Goal: Complete application form: Complete application form

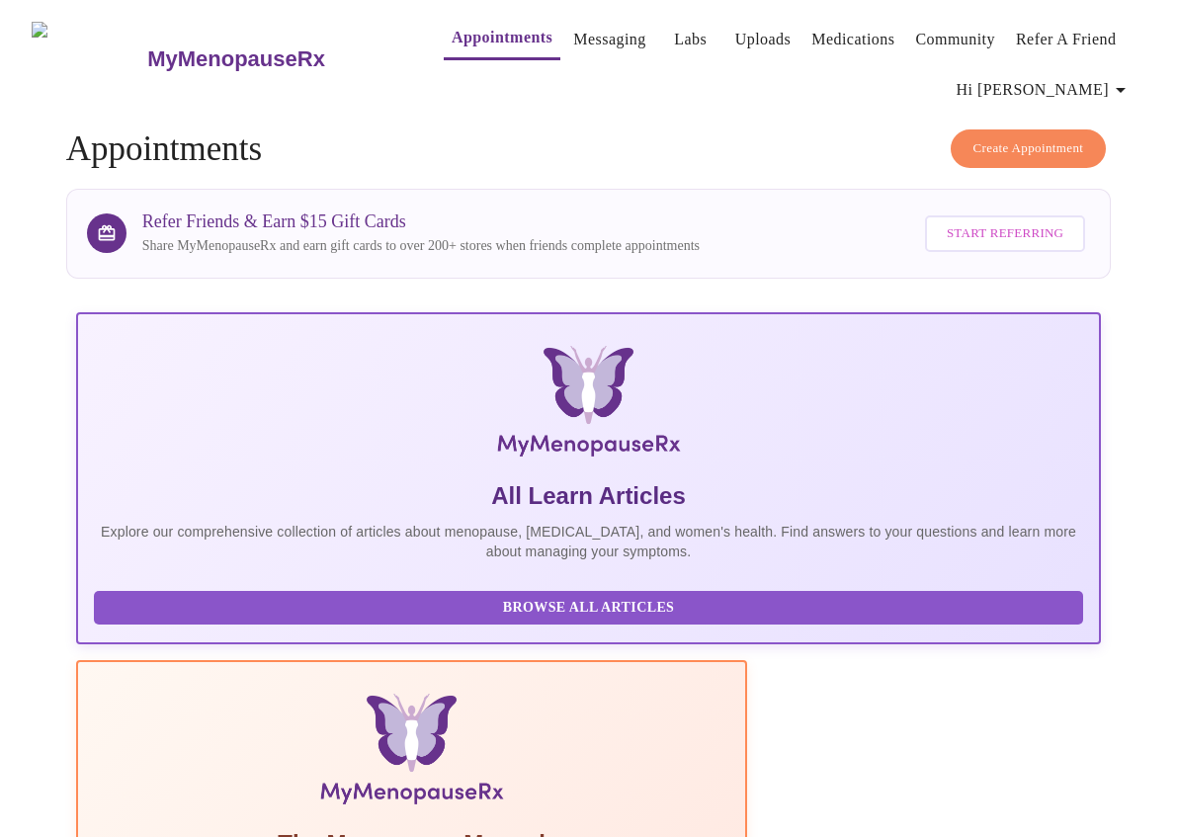
scroll to position [566, 0]
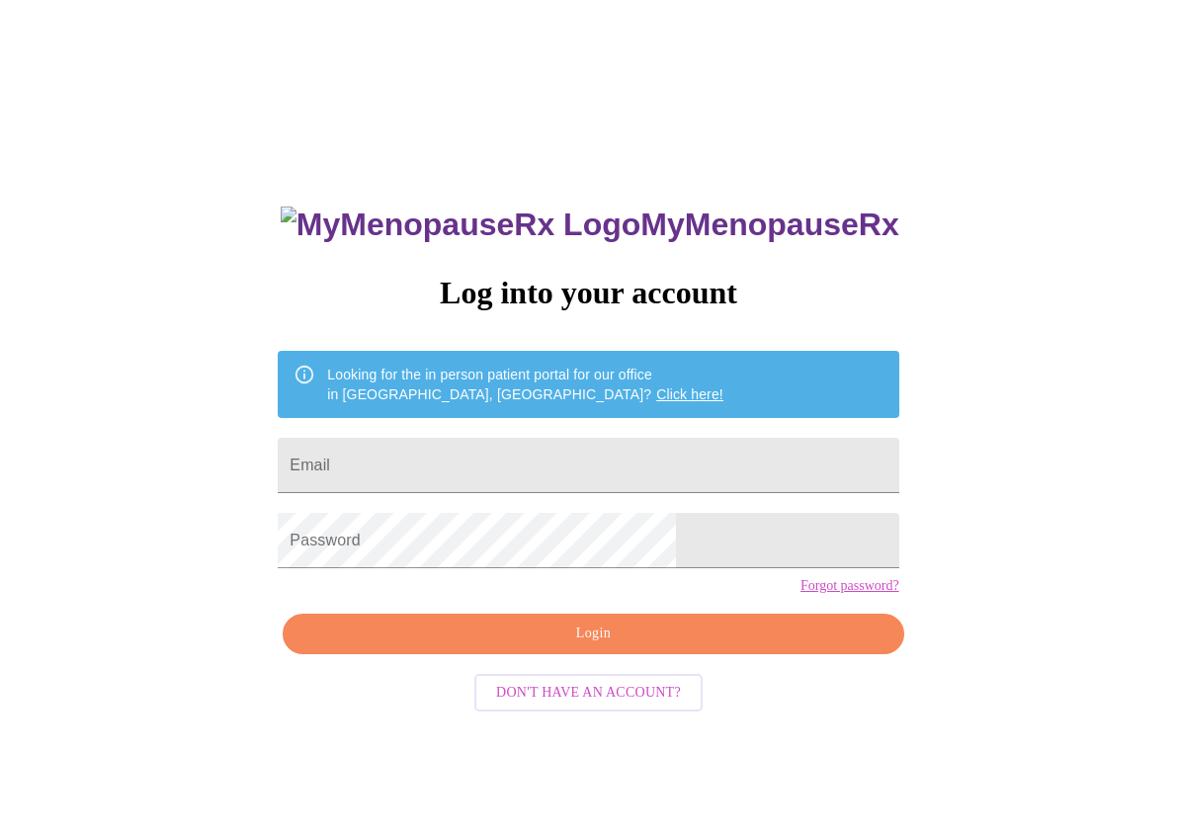
scroll to position [20, 0]
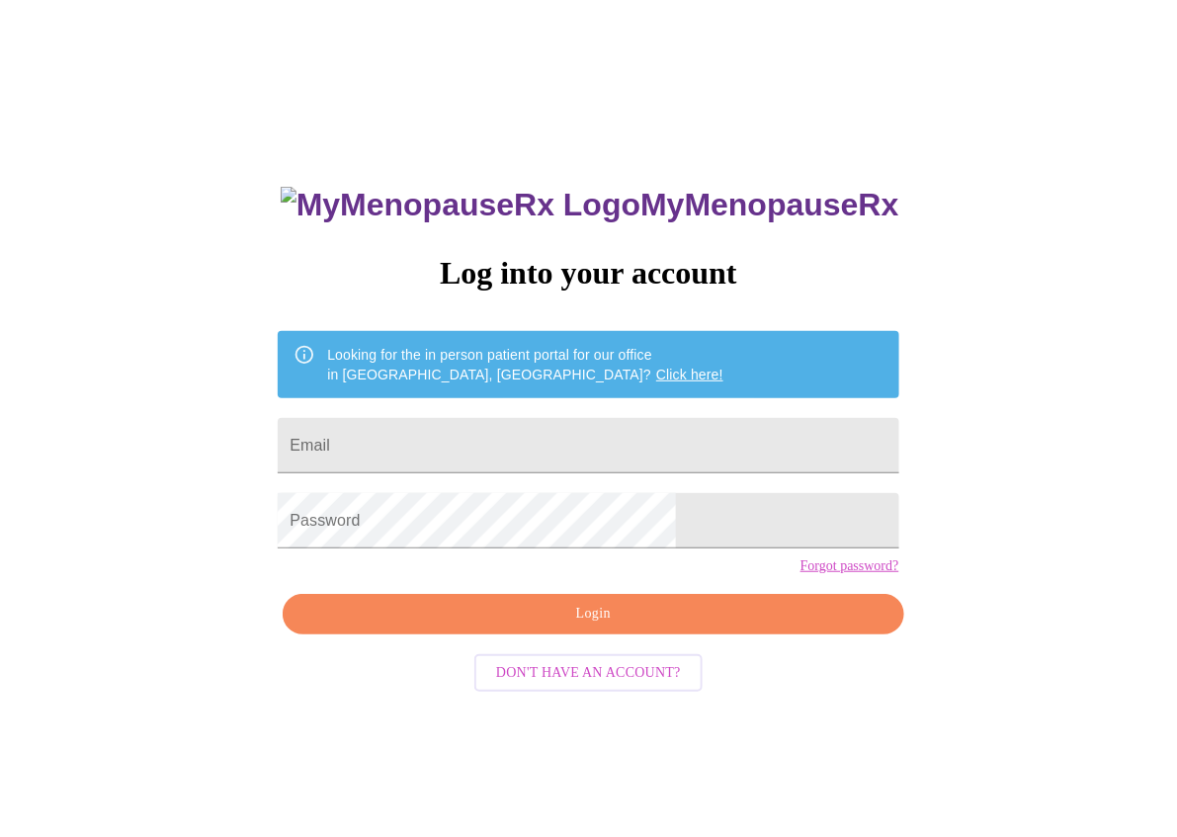
type input "rdaoedsjah@gmail.com"
click at [486, 627] on span "Login" at bounding box center [592, 614] width 575 height 25
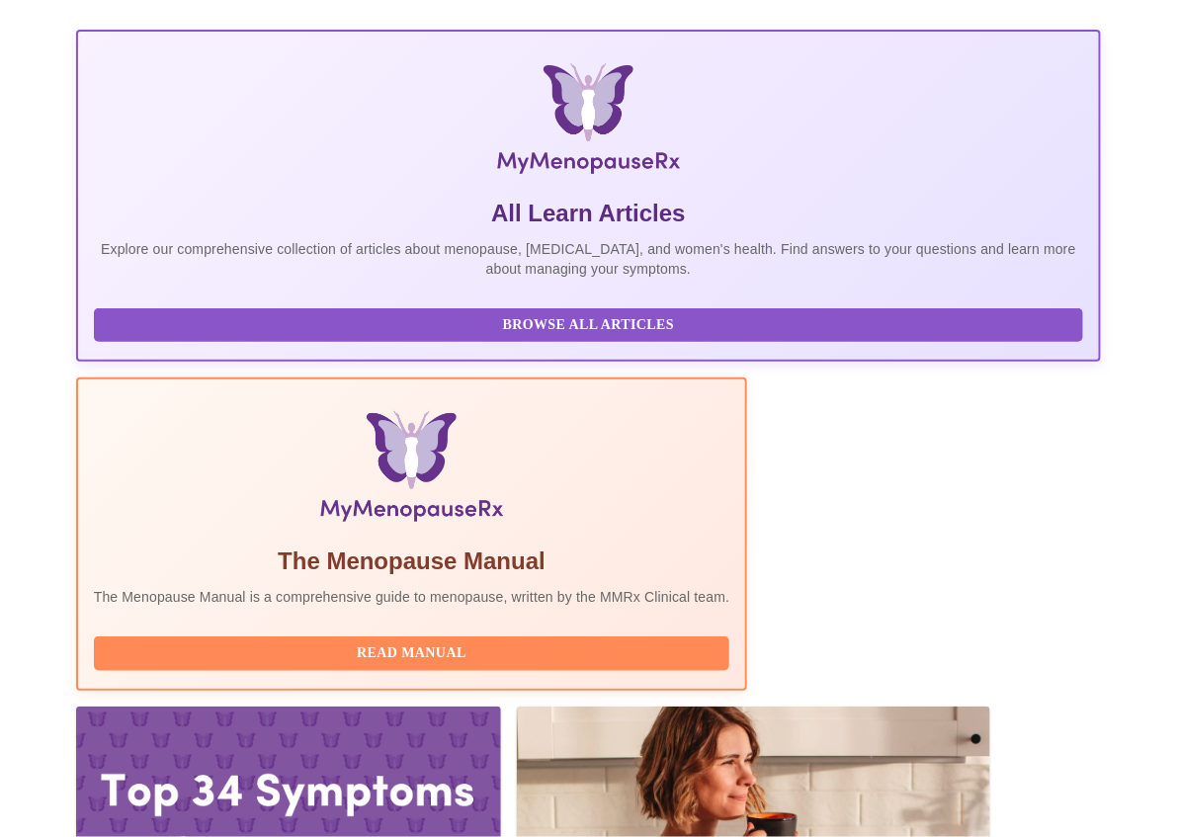
scroll to position [395, 0]
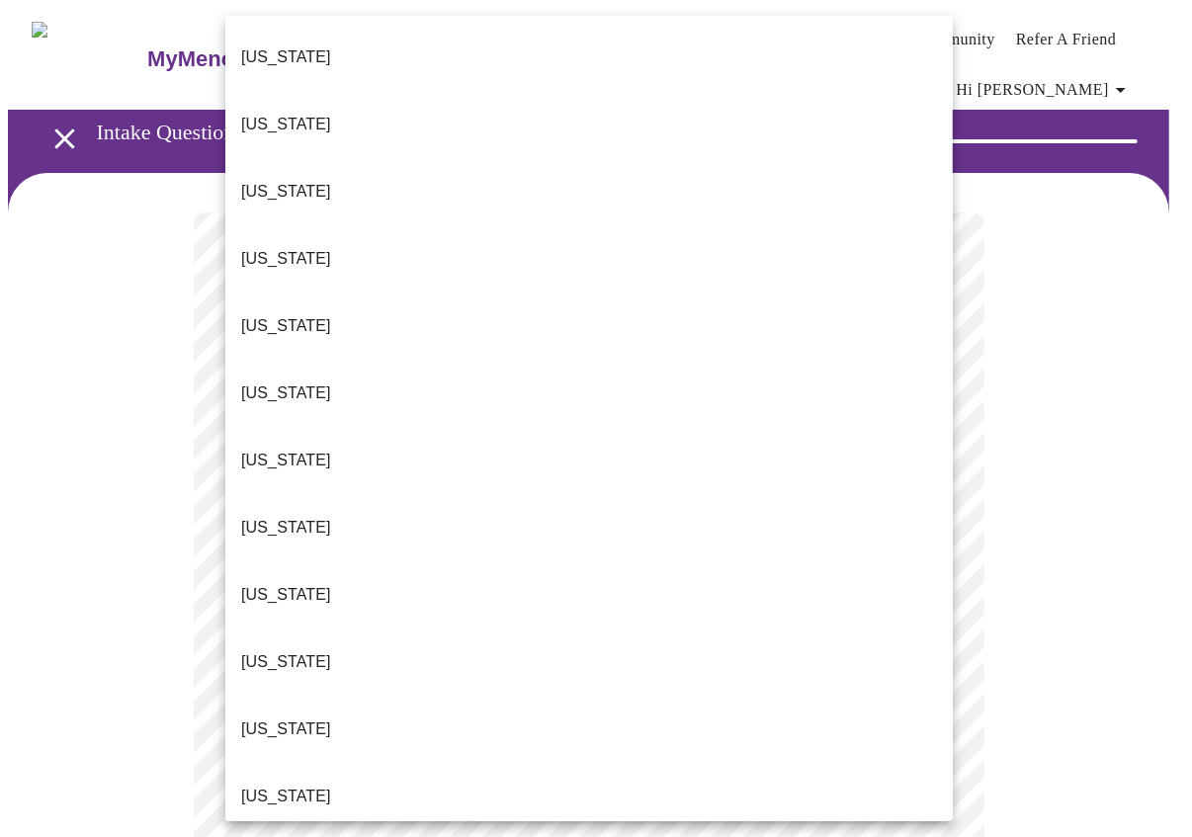
click at [392, 763] on li "Idaho" at bounding box center [589, 796] width 728 height 67
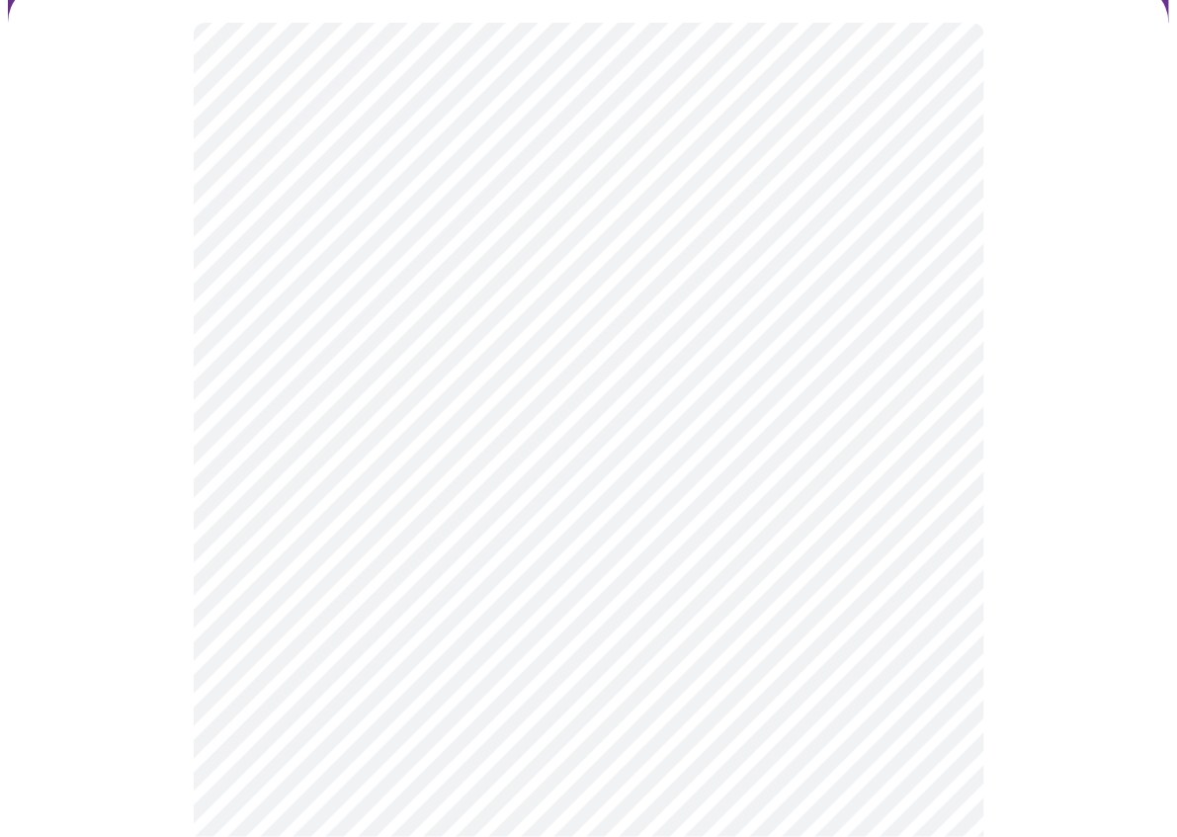
scroll to position [198, 0]
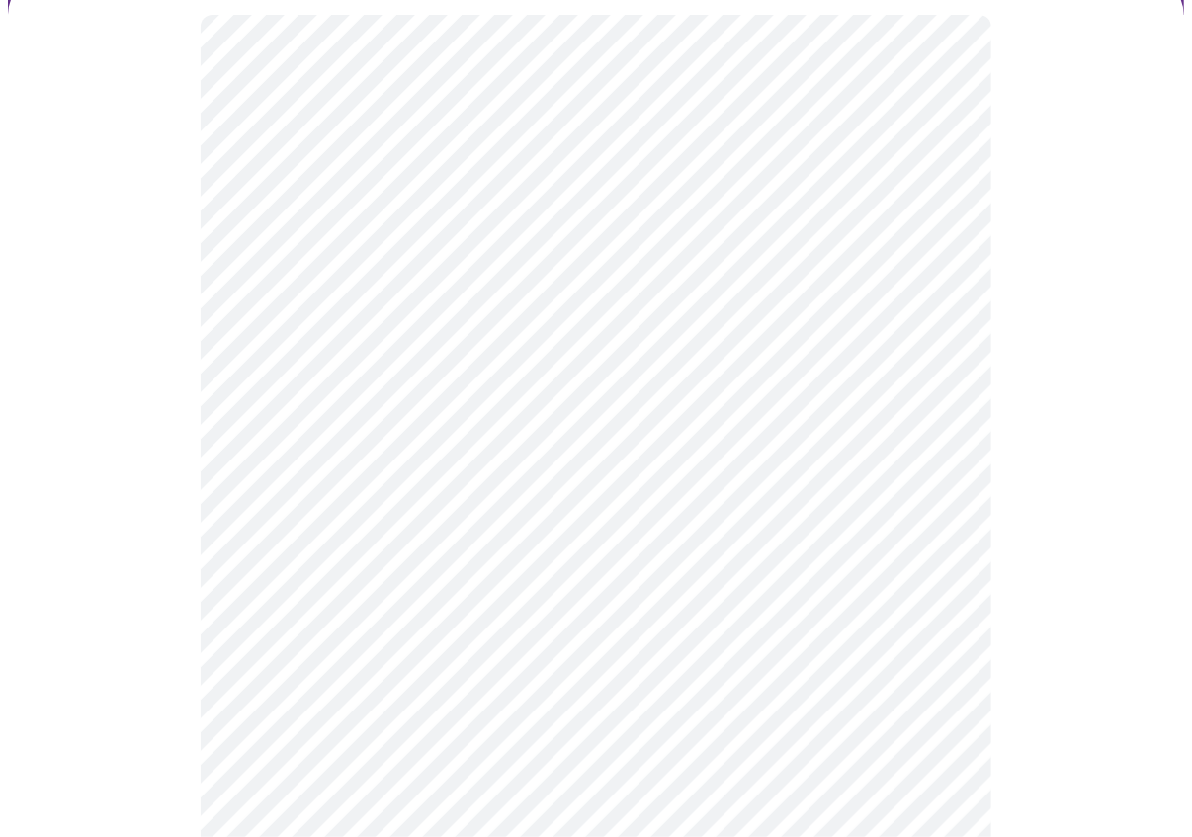
click at [360, 403] on body "MyMenopauseRx Appointments Messaging Labs Uploads Medications Community Refer a…" at bounding box center [596, 719] width 1176 height 1818
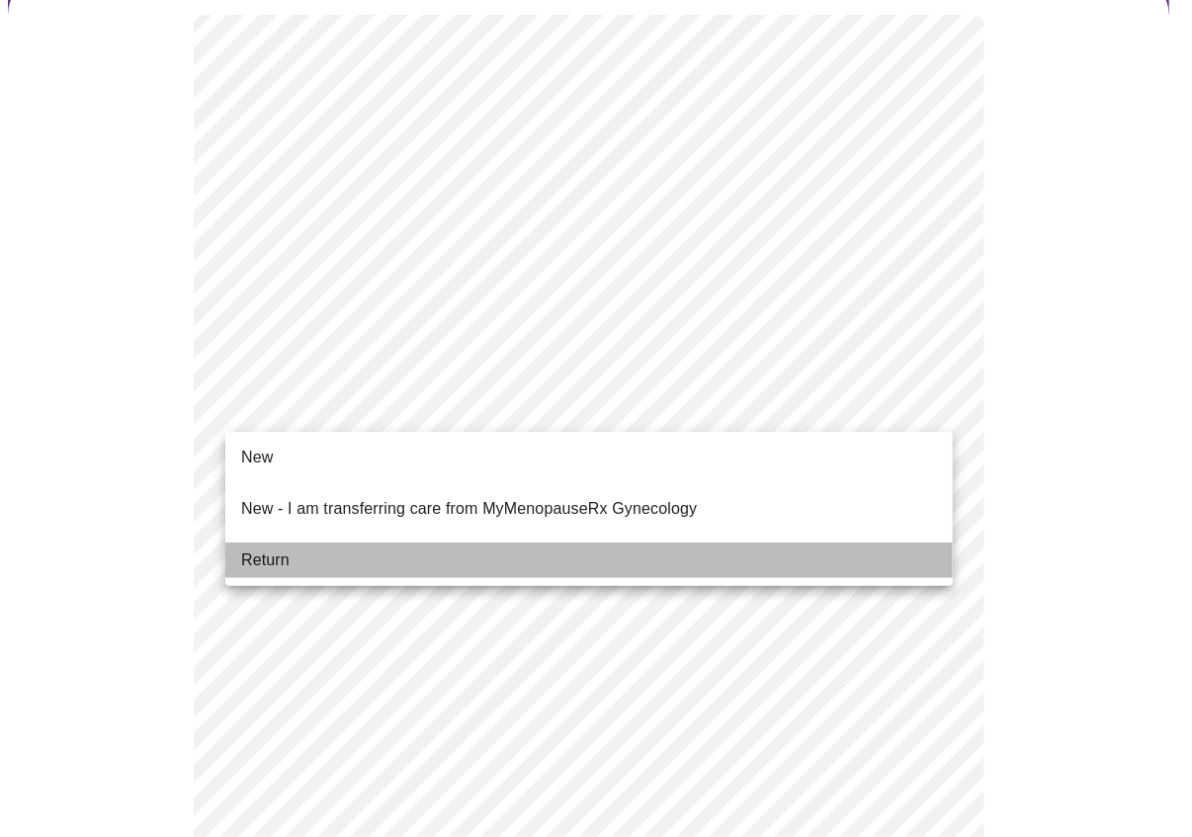
click at [337, 543] on li "Return" at bounding box center [589, 561] width 728 height 36
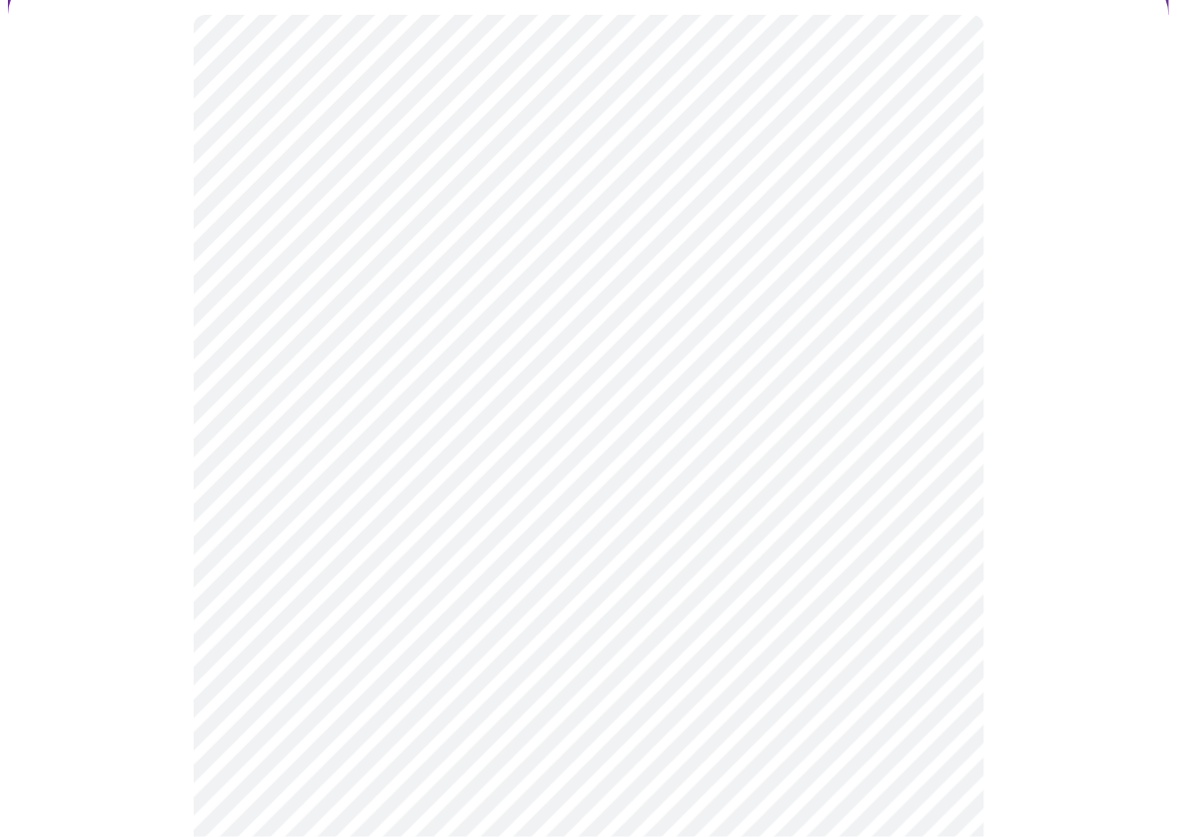
click at [157, 513] on div at bounding box center [589, 787] width 1162 height 1625
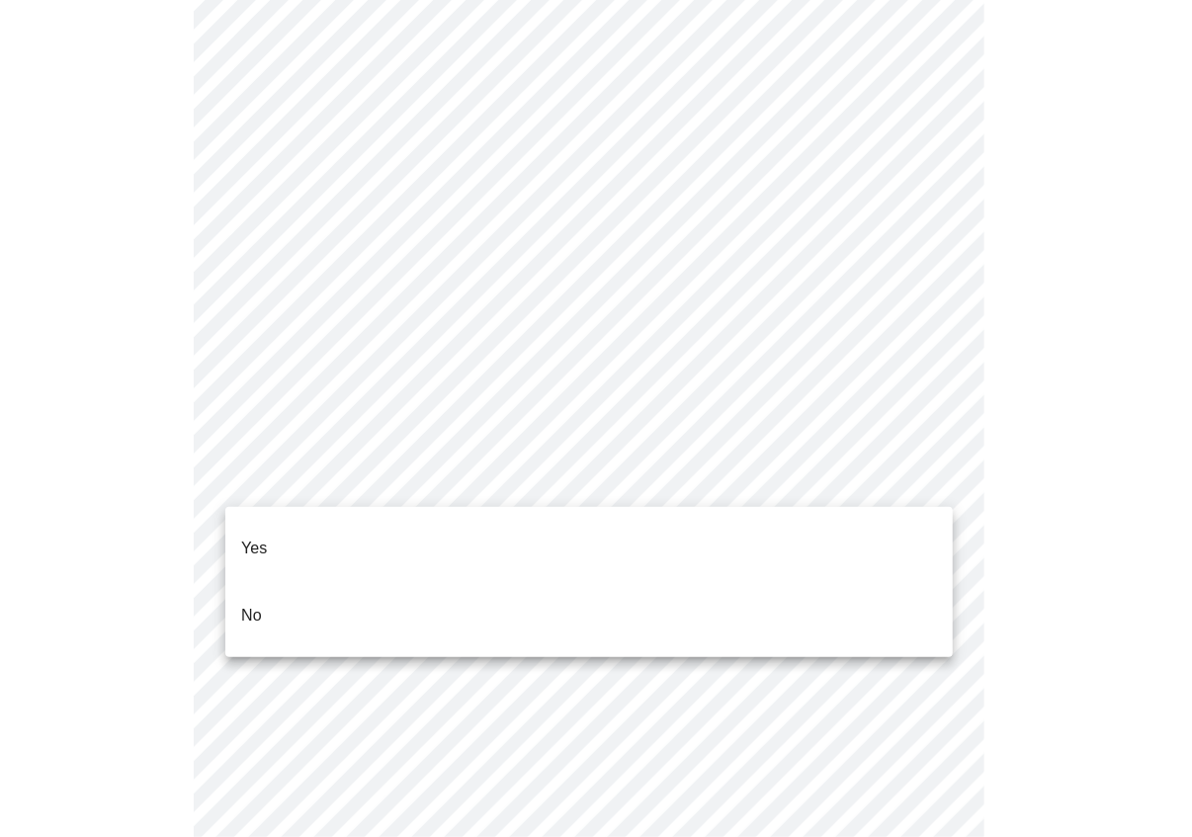
click at [356, 480] on body "MyMenopauseRx Appointments Messaging Labs Uploads Medications Community Refer a…" at bounding box center [596, 639] width 1176 height 2449
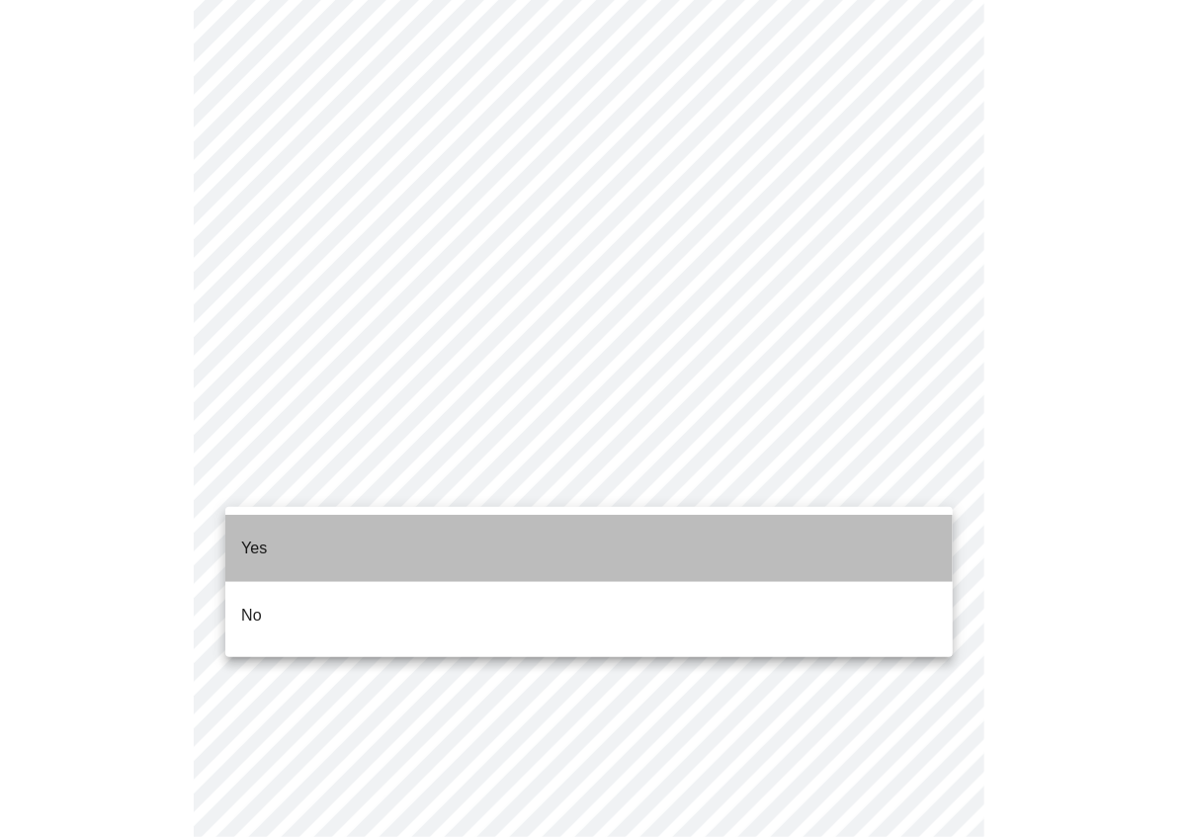
click at [319, 549] on li "Yes" at bounding box center [589, 548] width 728 height 67
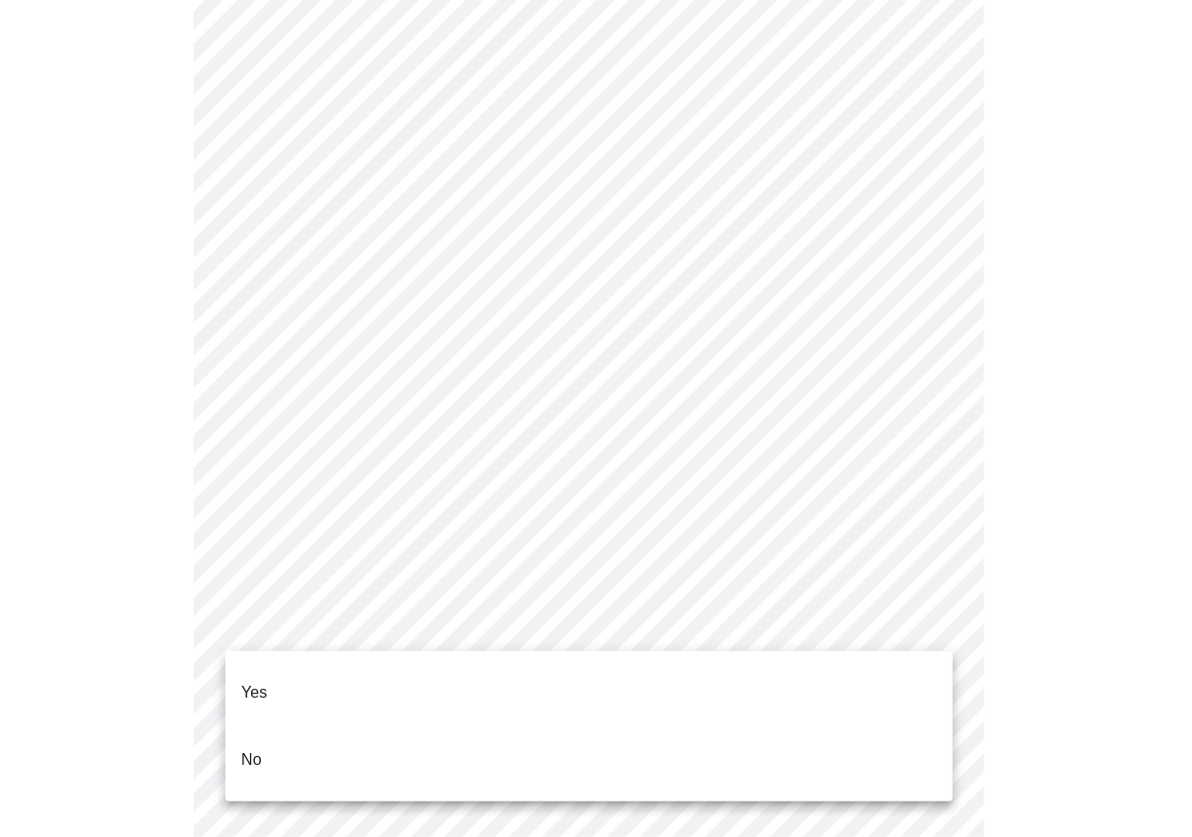
click at [305, 613] on body "MyMenopauseRx Appointments Messaging Labs Uploads Medications Community Refer a…" at bounding box center [596, 633] width 1176 height 2437
click at [286, 696] on li "Yes" at bounding box center [589, 692] width 728 height 67
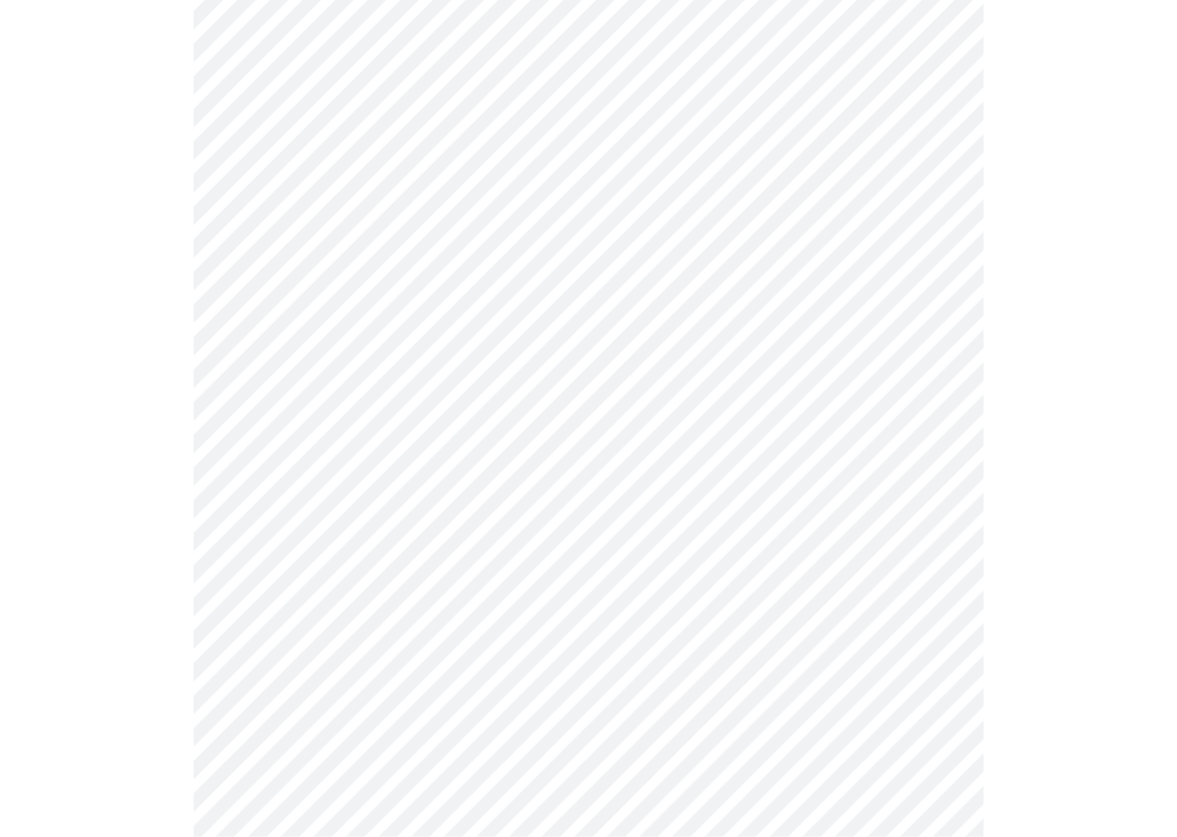
click at [150, 620] on div at bounding box center [589, 710] width 1162 height 2260
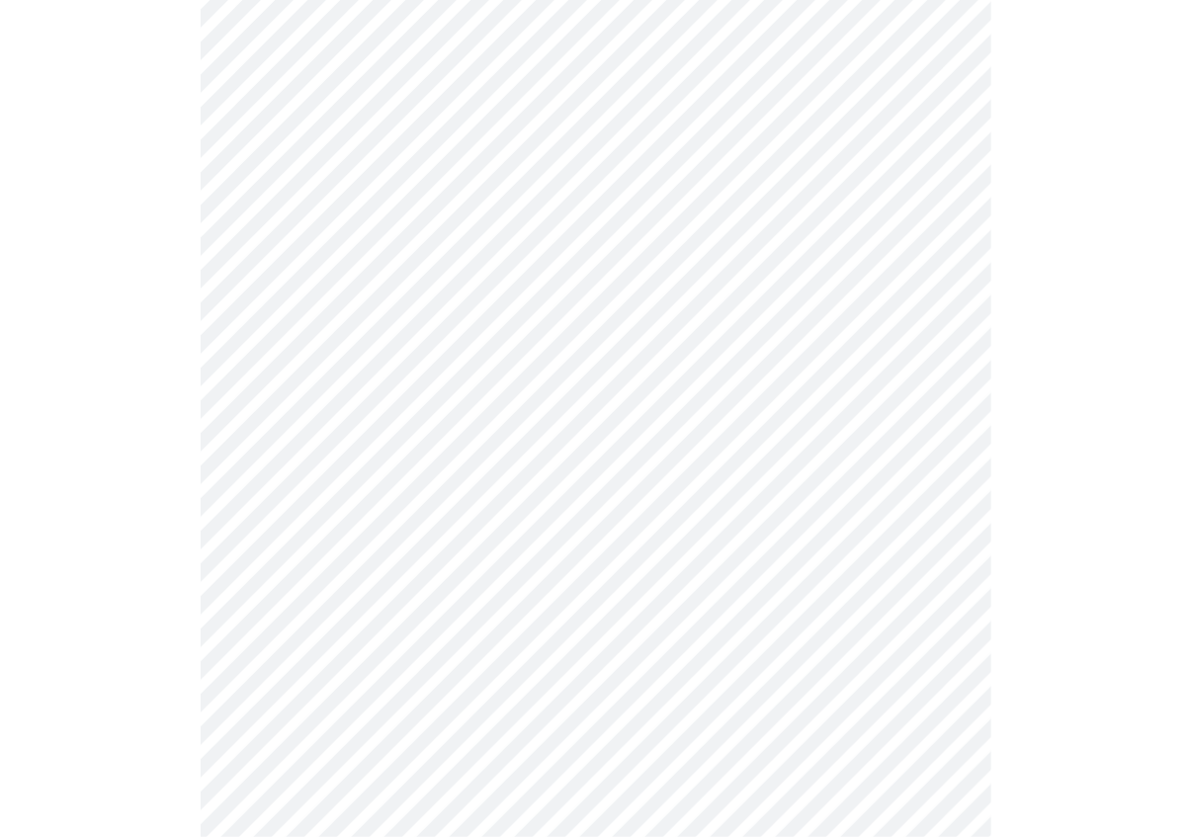
click at [260, 584] on body "MyMenopauseRx Appointments Messaging Labs Uploads Medications Community Refer a…" at bounding box center [596, 429] width 1176 height 2425
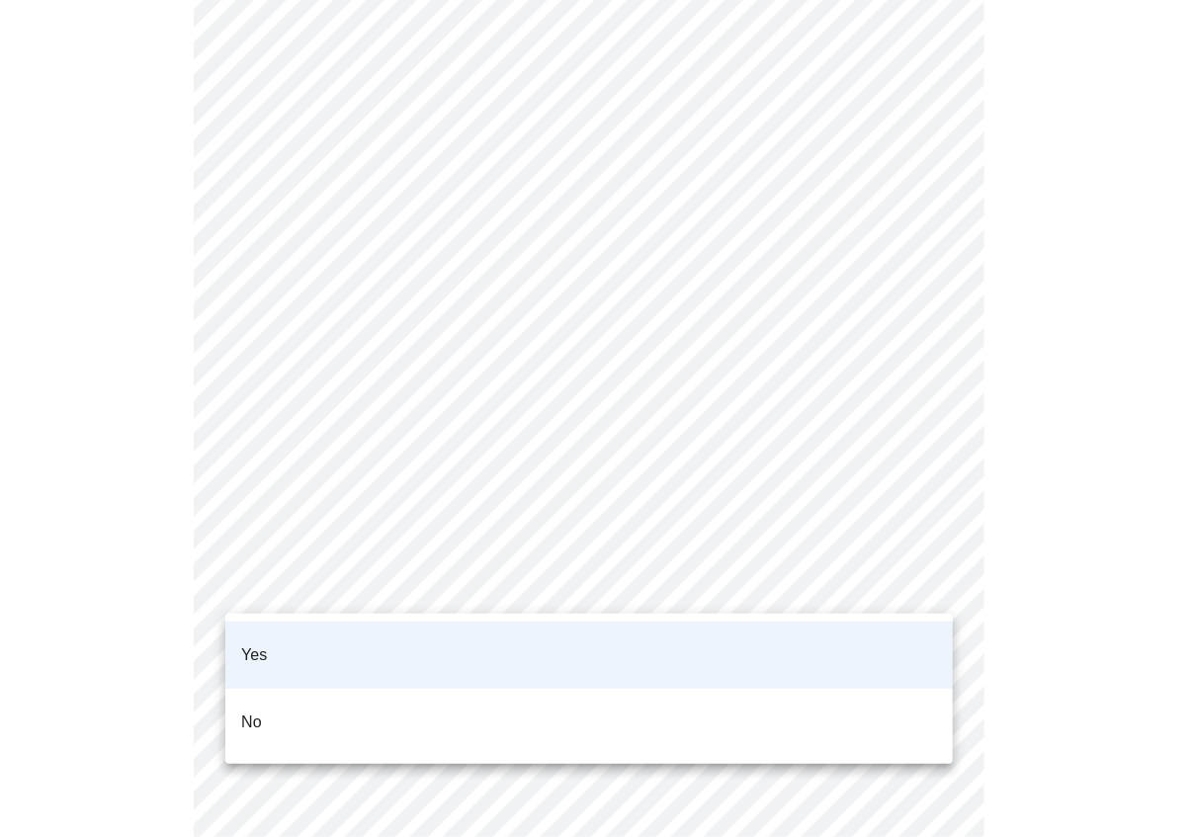
click at [257, 587] on div at bounding box center [596, 418] width 1192 height 837
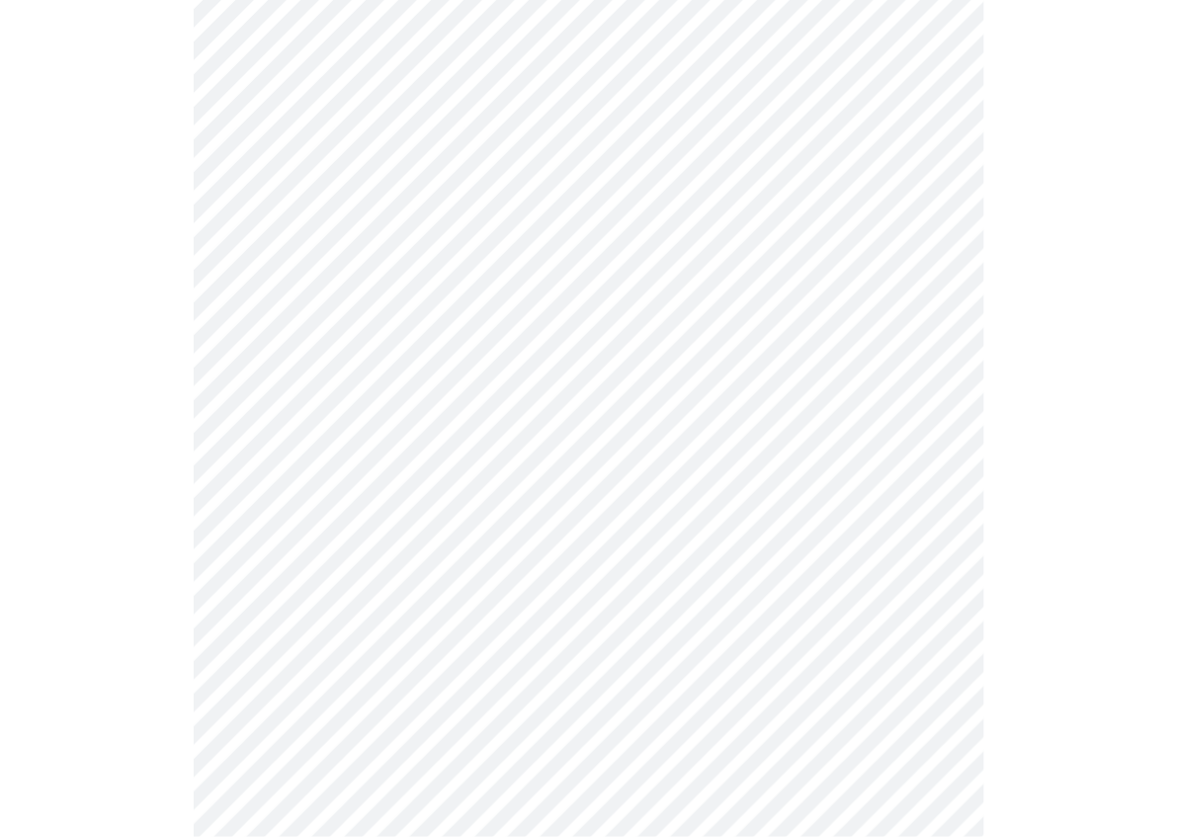
click at [165, 581] on div at bounding box center [589, 512] width 1162 height 2260
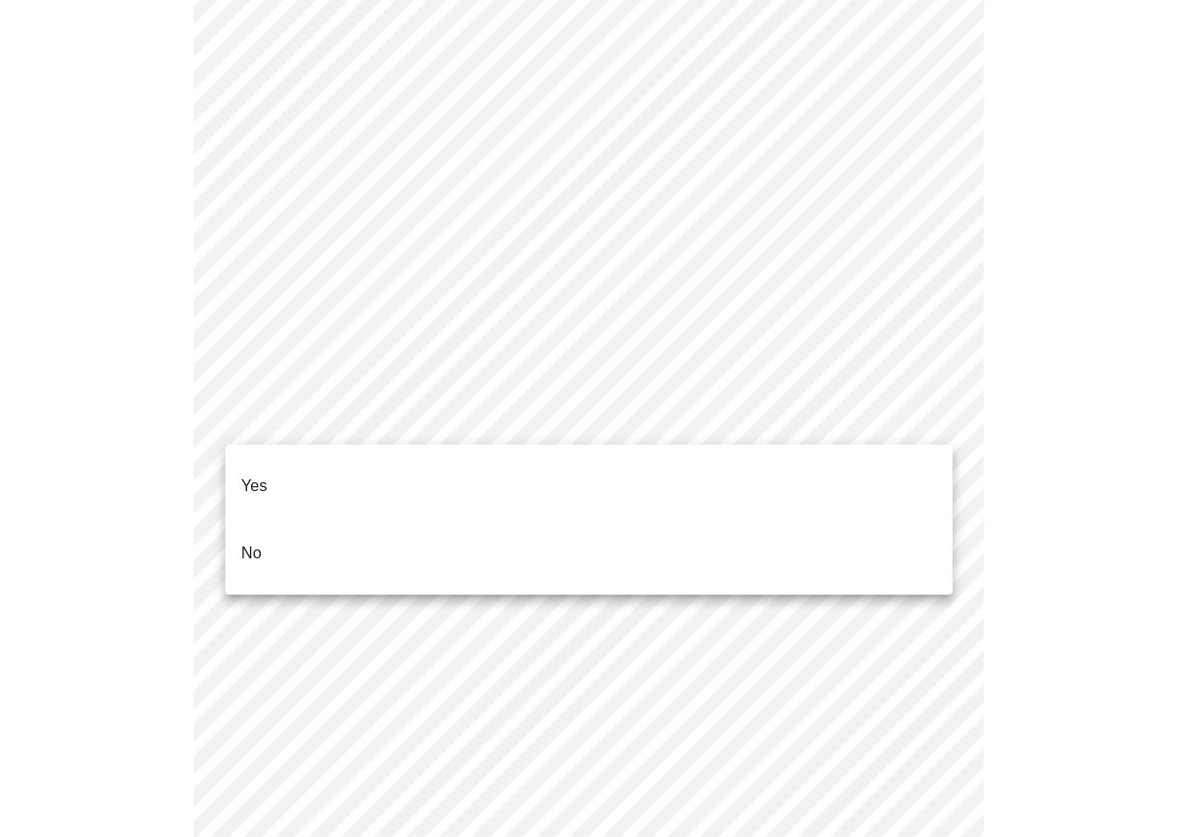
click at [374, 414] on body "MyMenopauseRx Appointments Messaging Labs Uploads Medications Community Refer a…" at bounding box center [596, 132] width 1176 height 2425
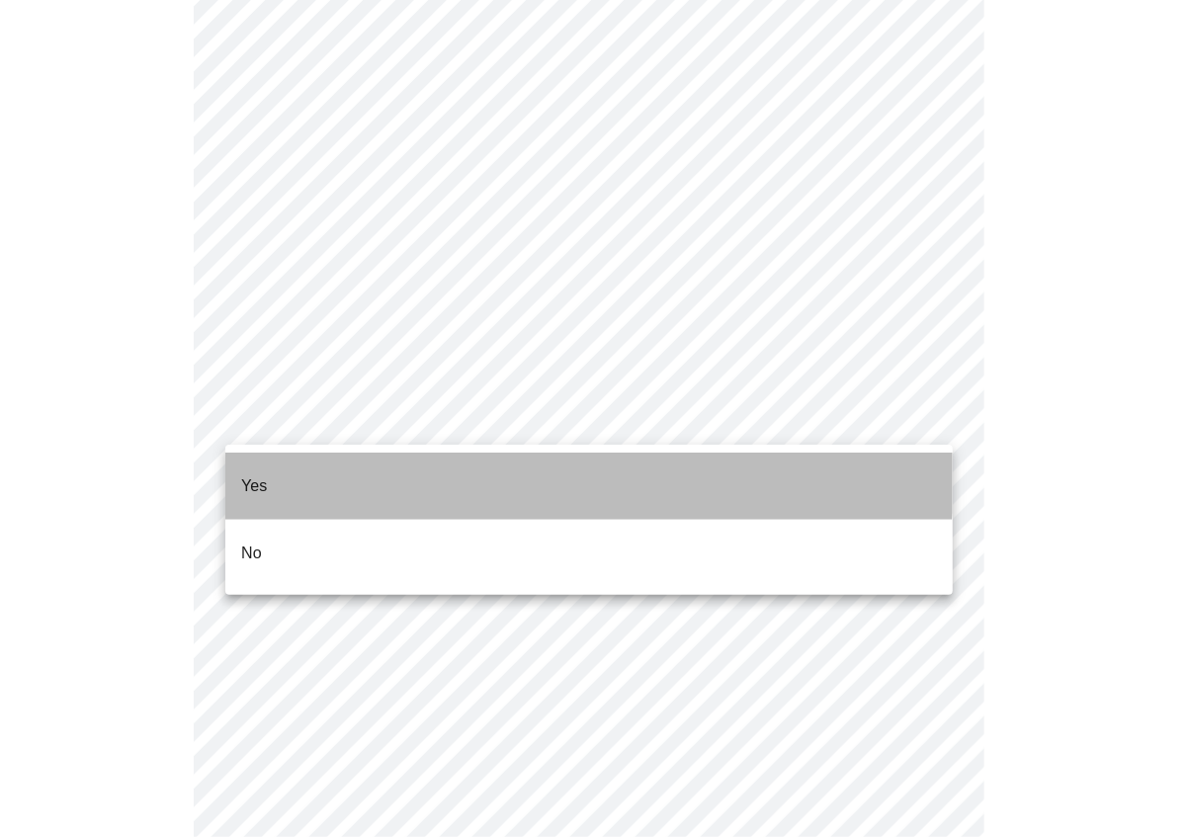
click at [332, 455] on li "Yes" at bounding box center [589, 486] width 728 height 67
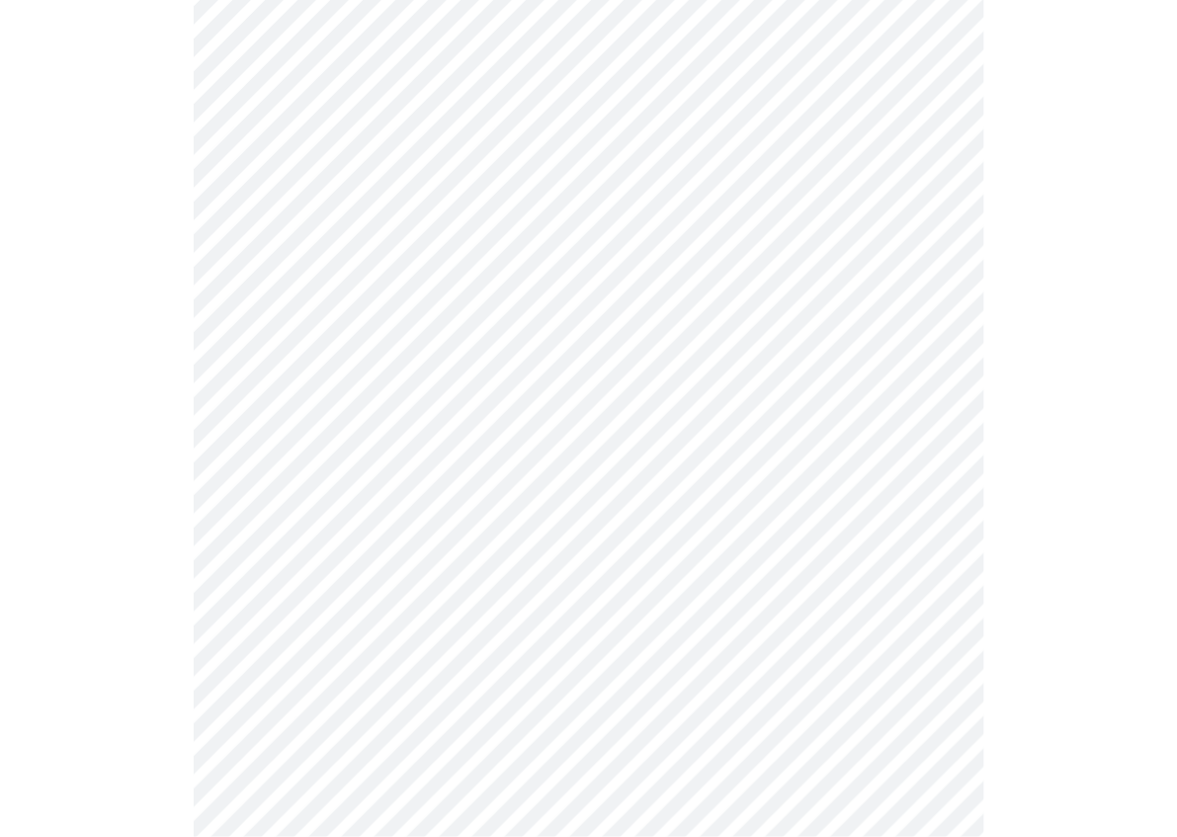
click at [158, 491] on div at bounding box center [589, 210] width 1162 height 2249
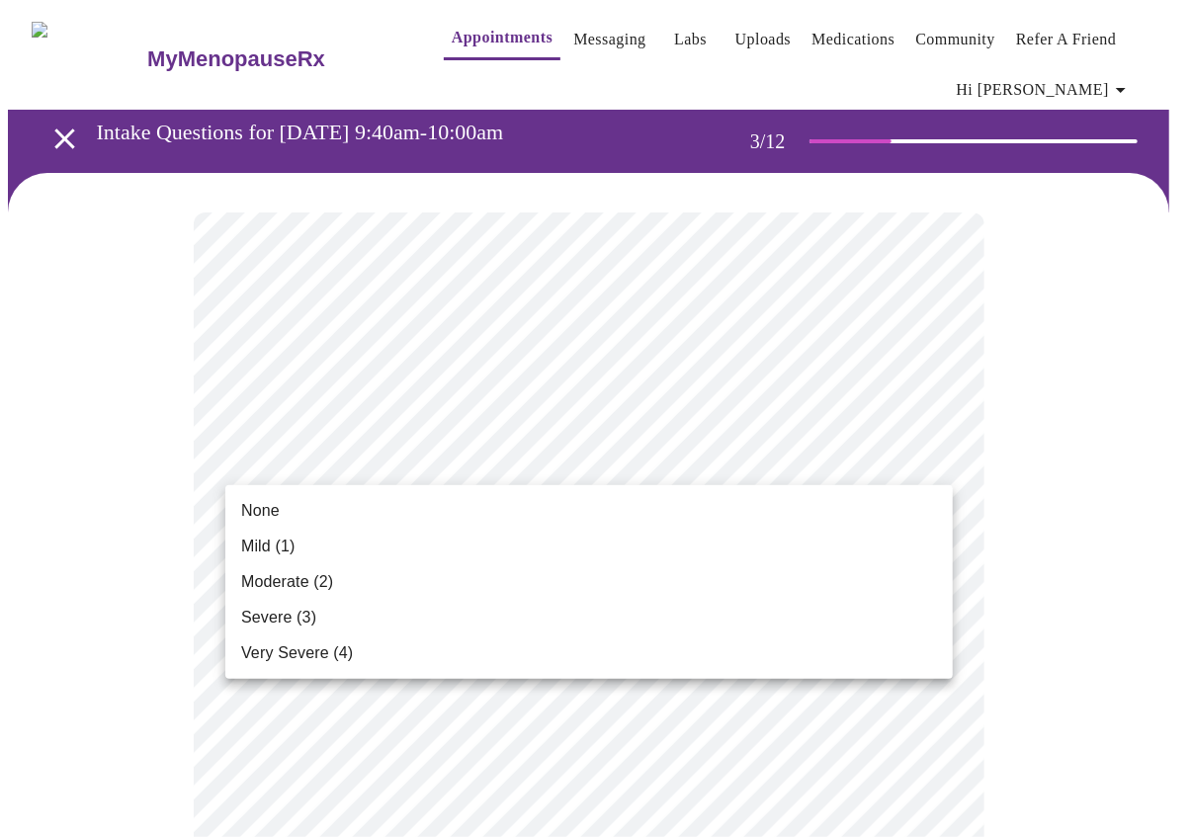
click at [425, 510] on li "None" at bounding box center [589, 511] width 728 height 36
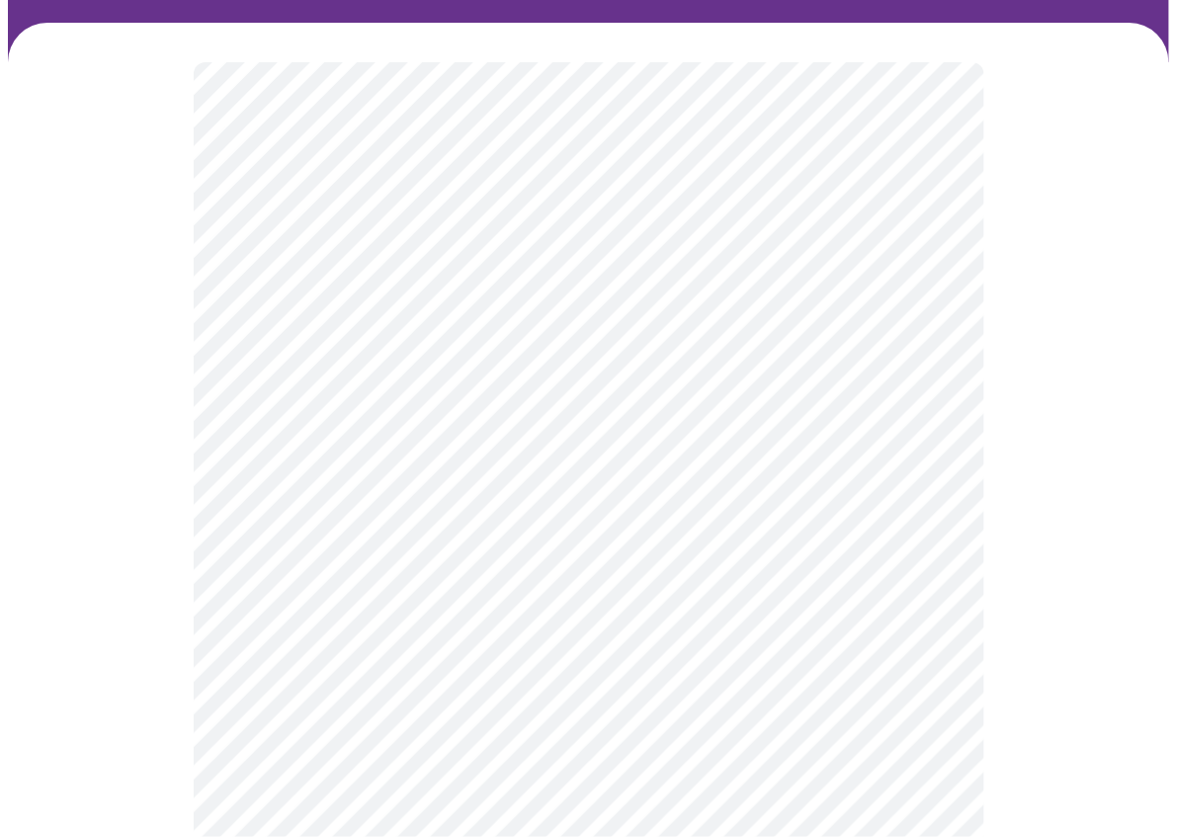
scroll to position [198, 0]
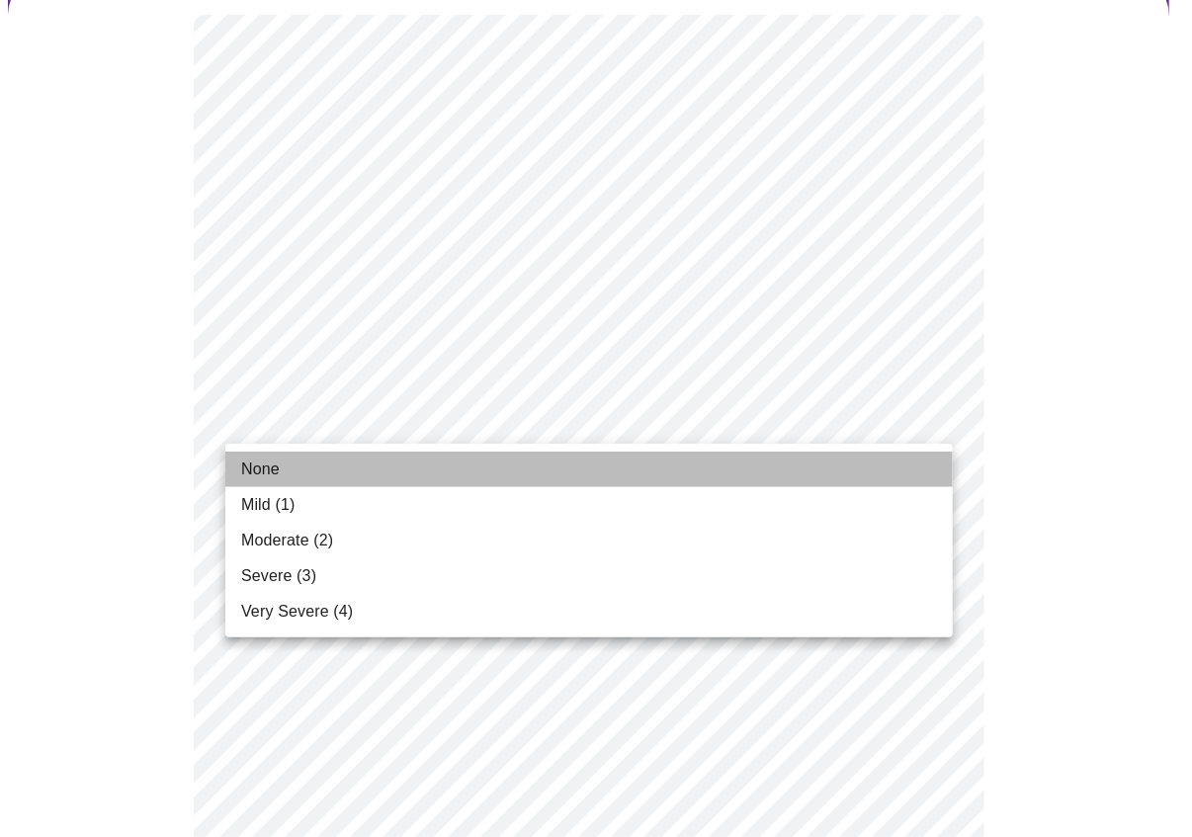
click at [406, 466] on li "None" at bounding box center [589, 470] width 728 height 36
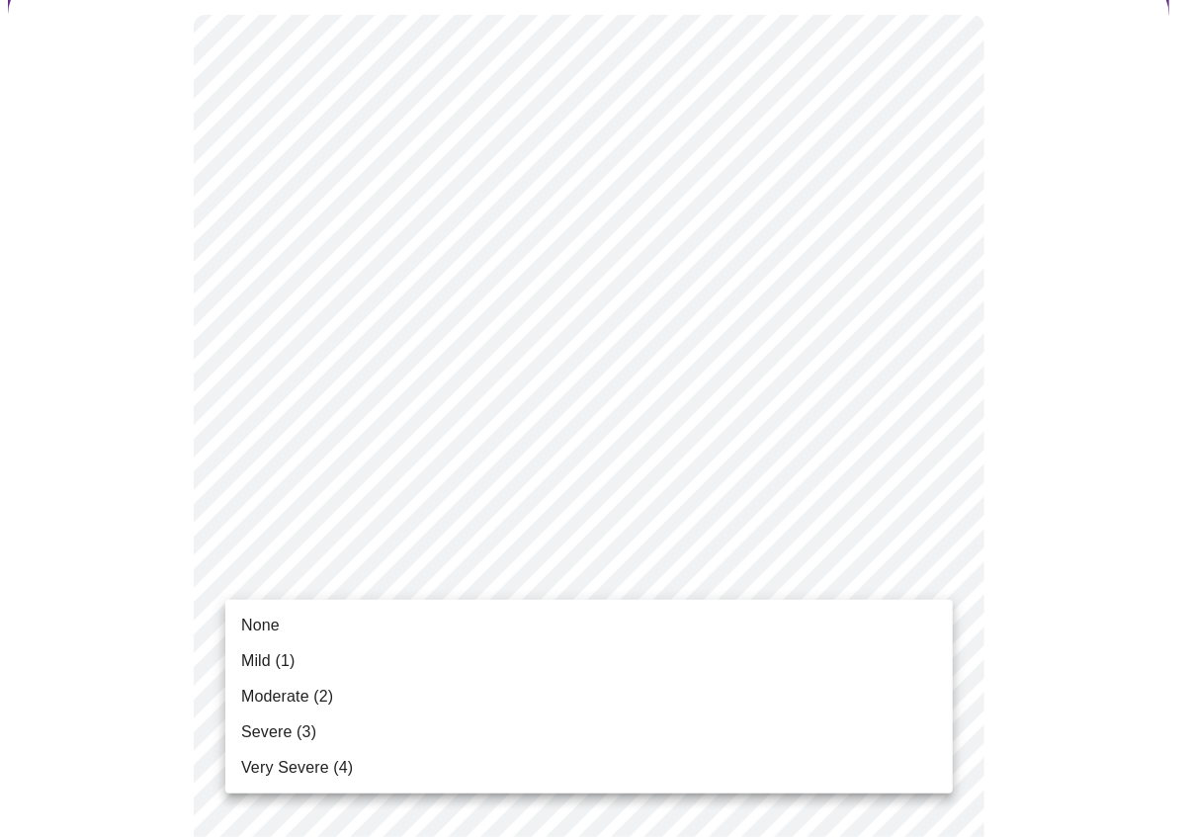
click at [356, 623] on li "None" at bounding box center [589, 626] width 728 height 36
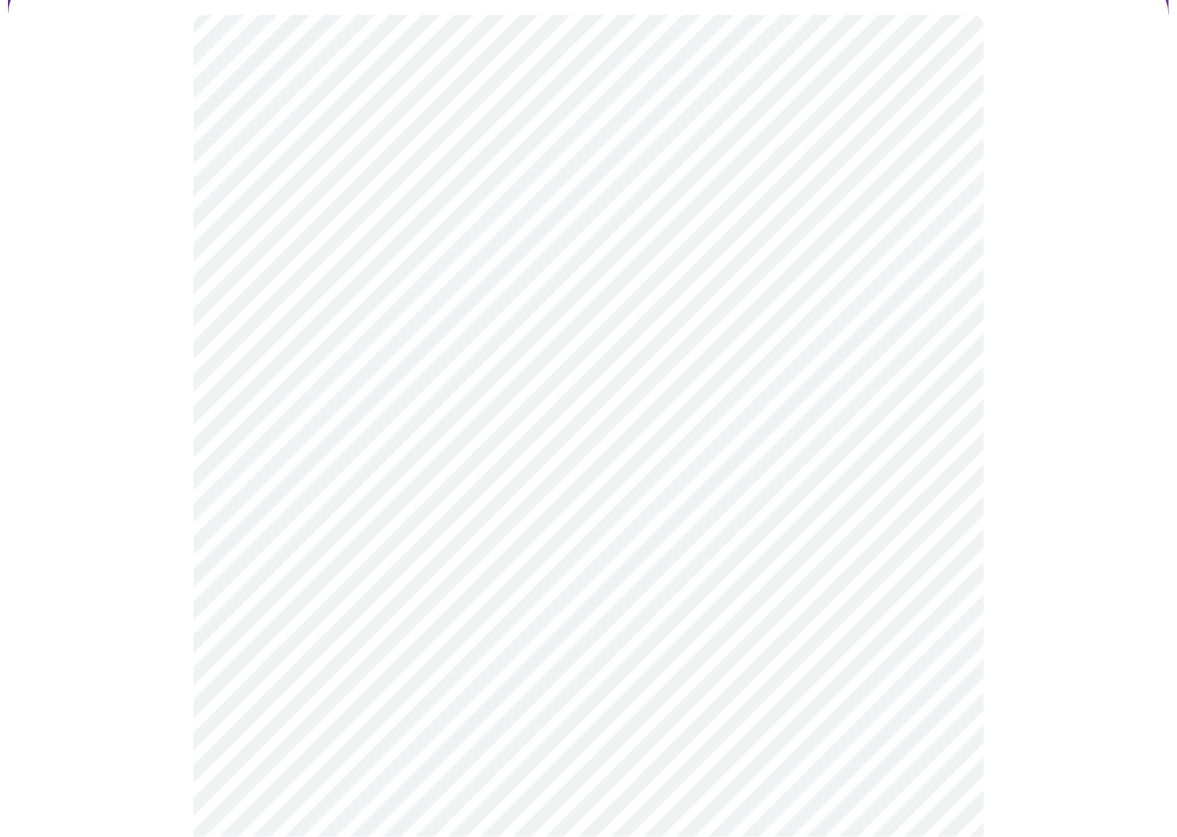
scroll to position [297, 0]
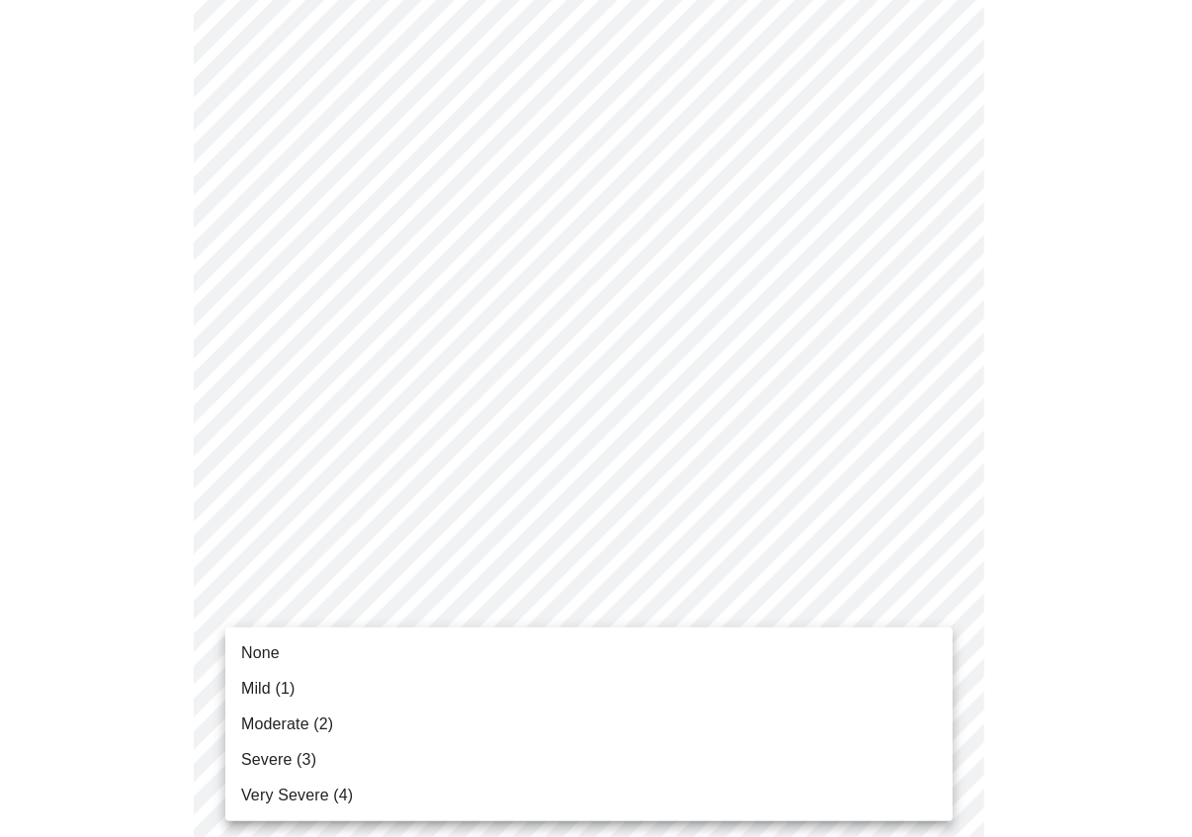
click at [353, 651] on li "None" at bounding box center [589, 654] width 728 height 36
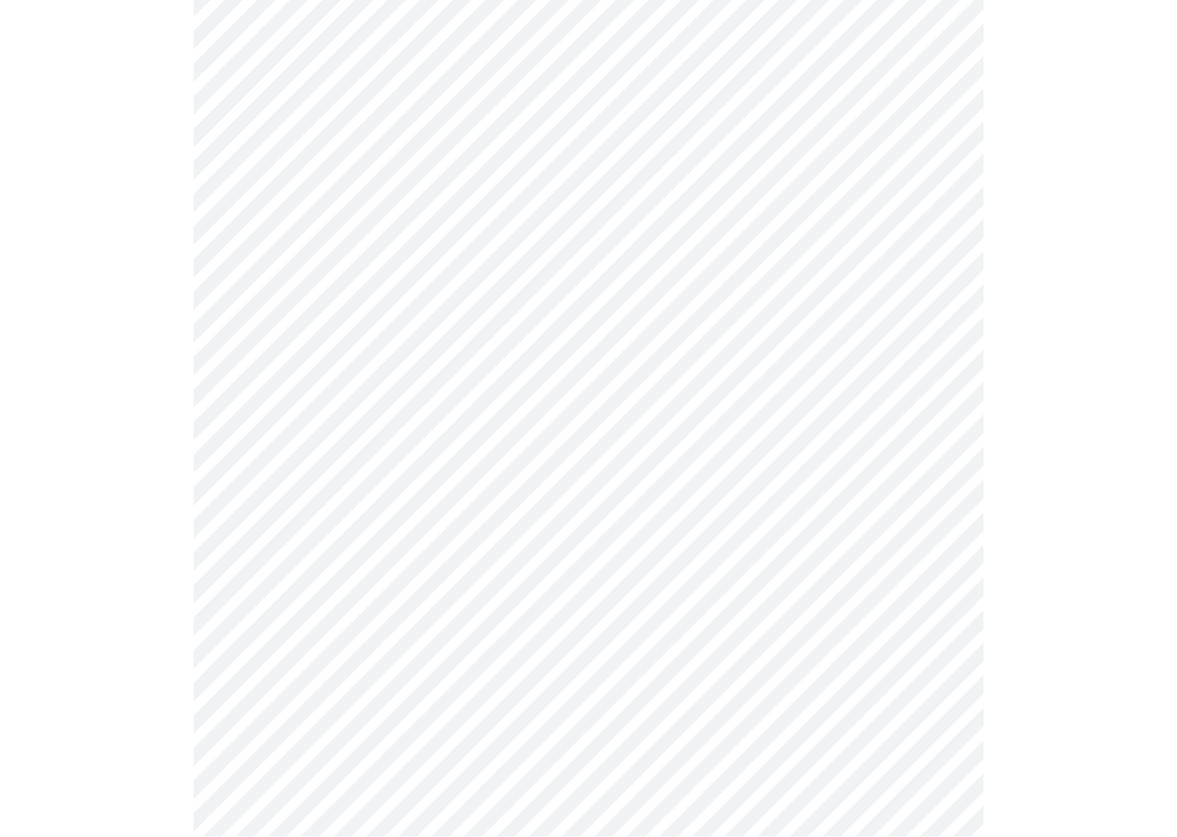
scroll to position [593, 0]
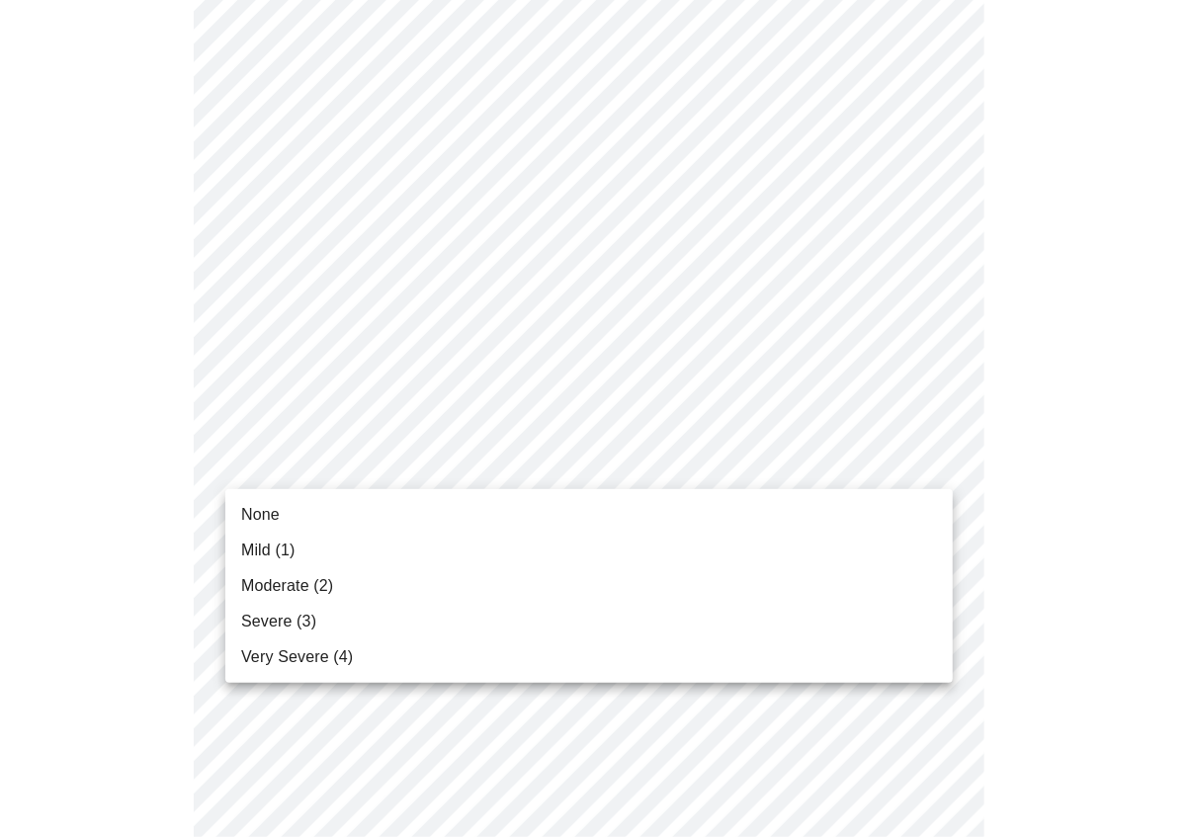
click at [368, 487] on body "MyMenopauseRx Appointments Messaging Labs Uploads Medications Community Refer a…" at bounding box center [596, 687] width 1176 height 2545
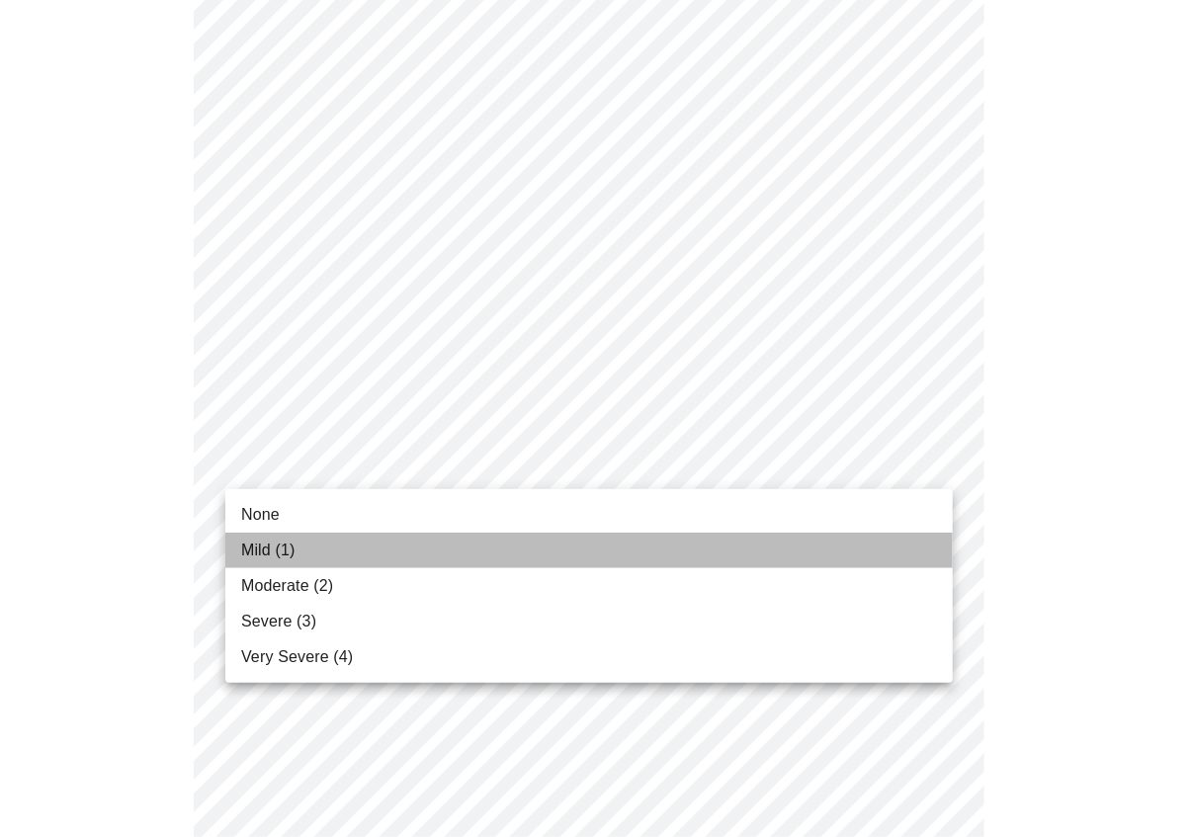
click at [326, 539] on li "Mild (1)" at bounding box center [589, 551] width 728 height 36
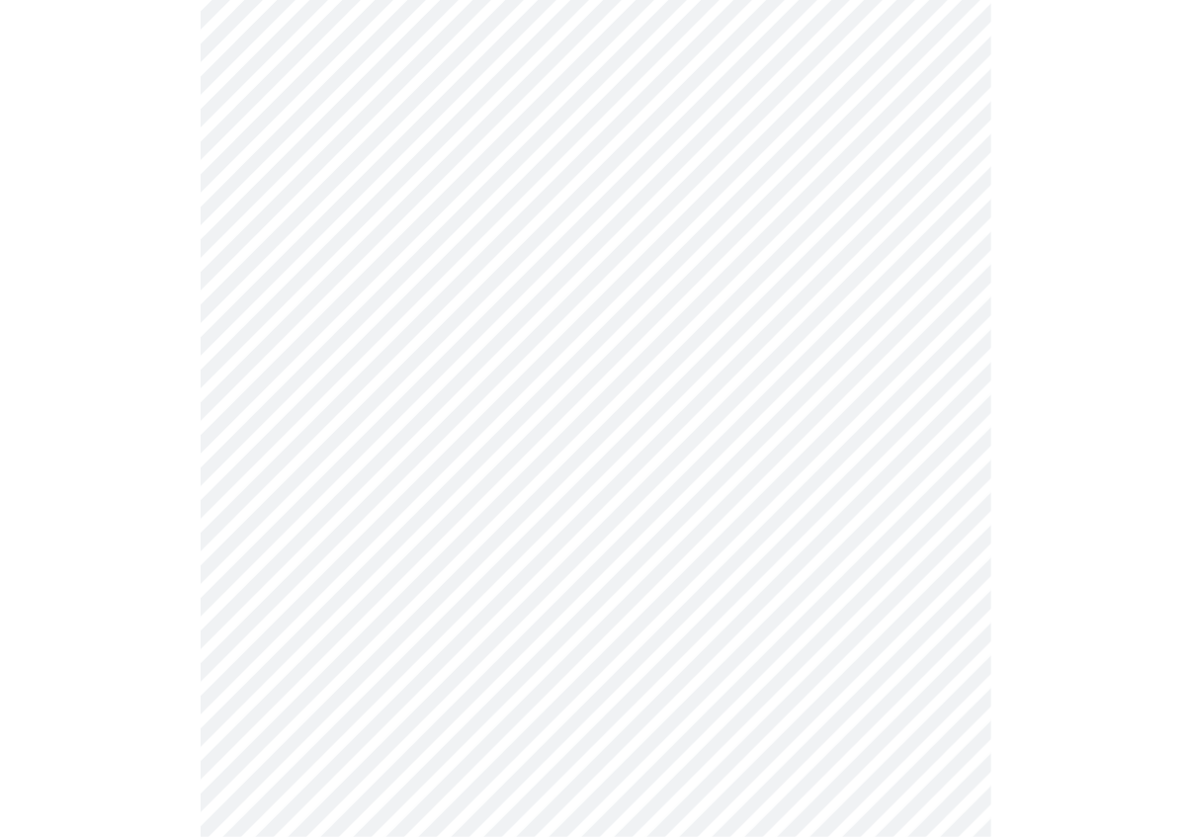
click at [344, 475] on body "MyMenopauseRx Appointments Messaging Labs Uploads Medications Community Refer a…" at bounding box center [596, 673] width 1176 height 2517
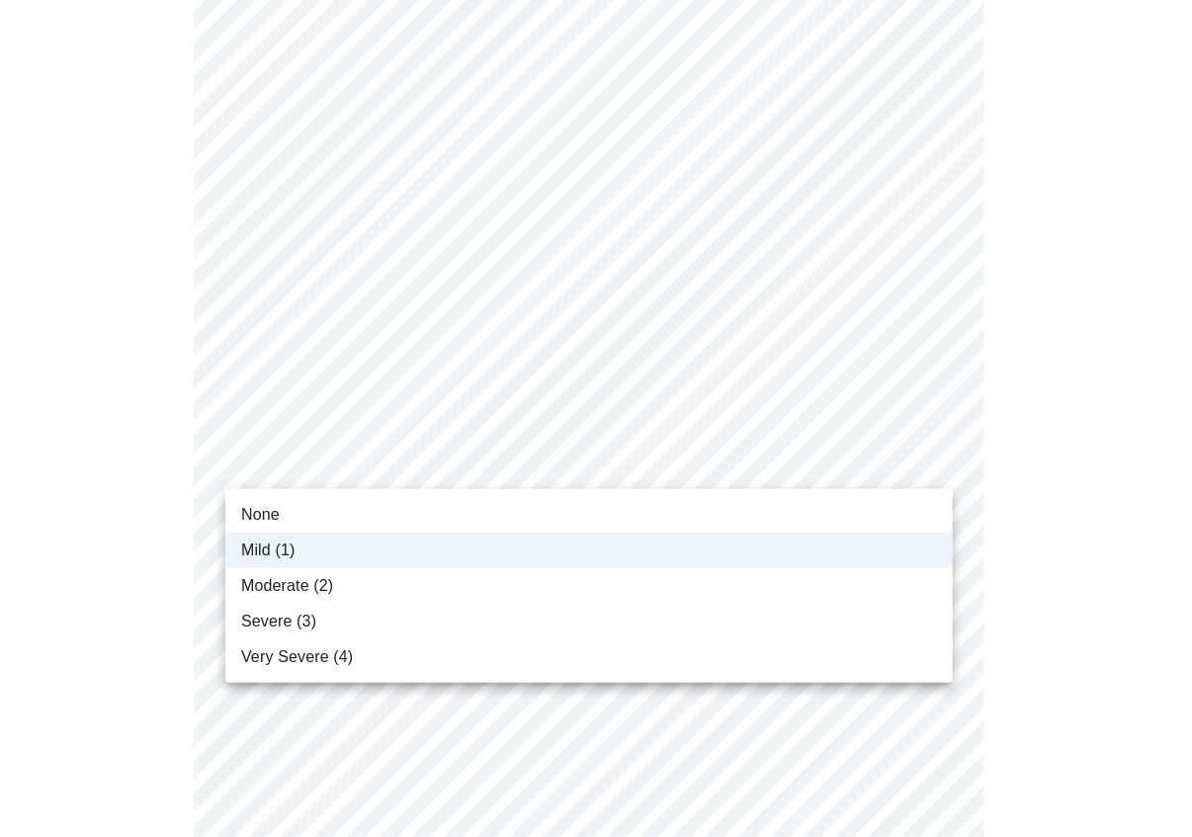
click at [311, 515] on li "None" at bounding box center [589, 515] width 728 height 36
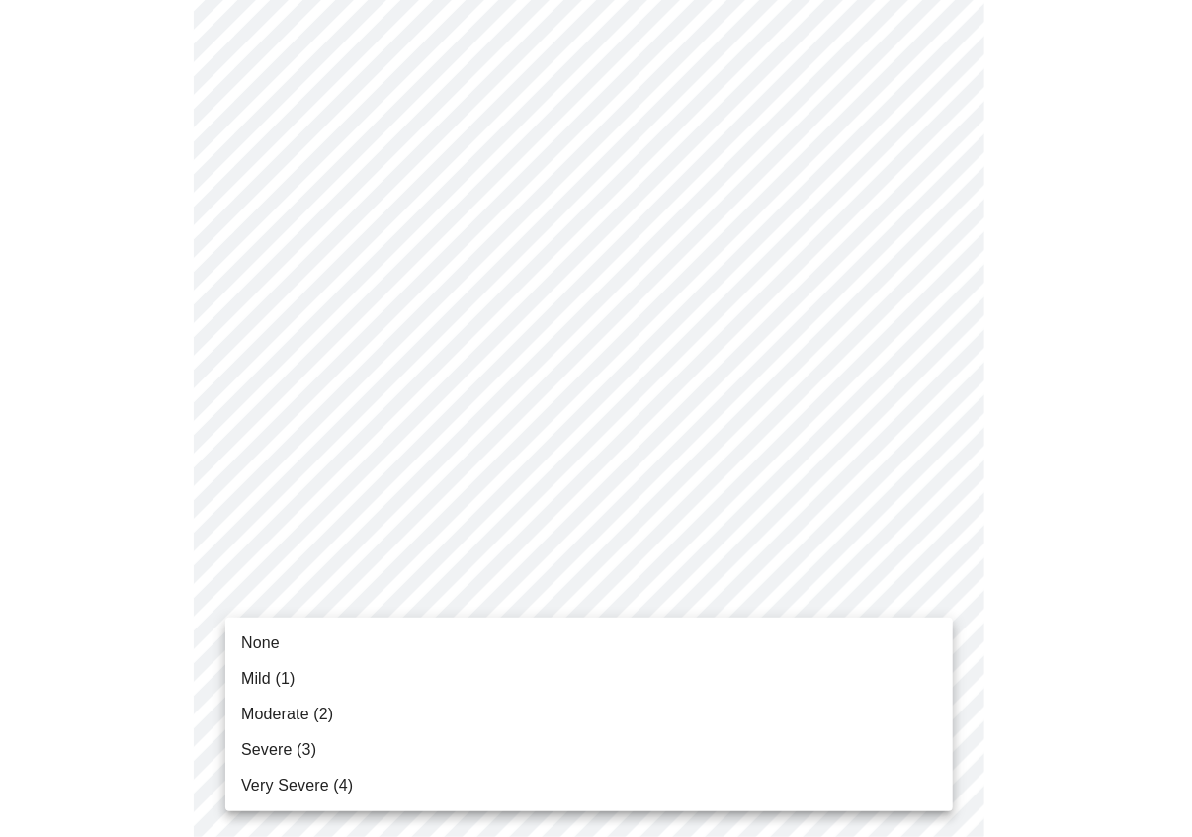
click at [327, 601] on body "MyMenopauseRx Appointments Messaging Labs Uploads Medications Community Refer a…" at bounding box center [596, 673] width 1176 height 2517
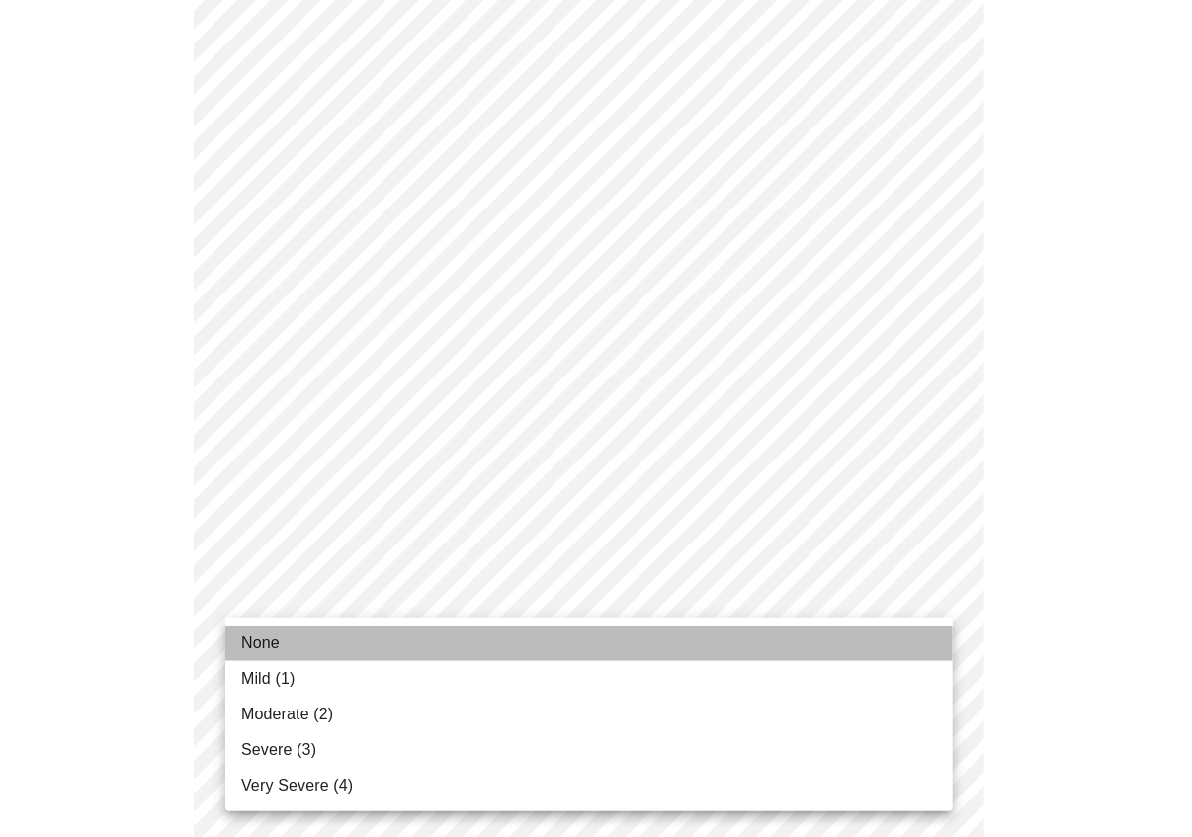
click at [327, 640] on li "None" at bounding box center [589, 644] width 728 height 36
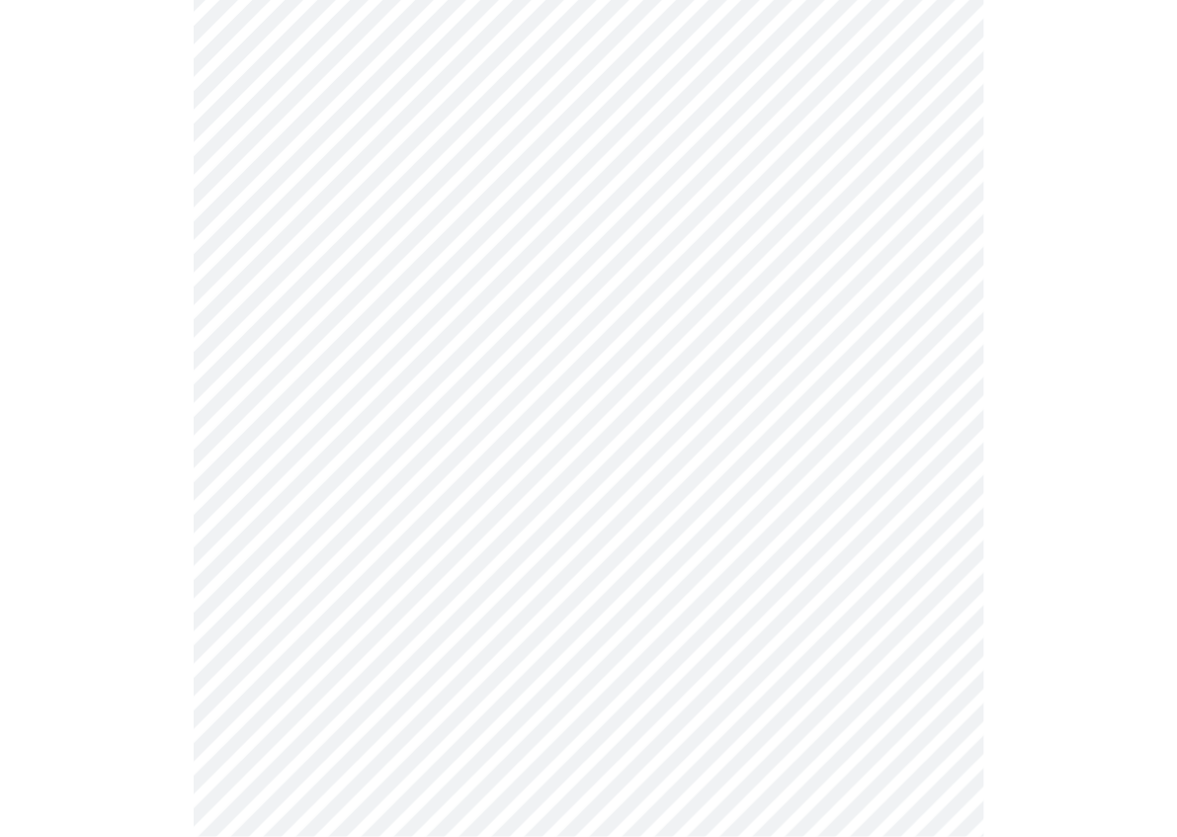
scroll to position [890, 0]
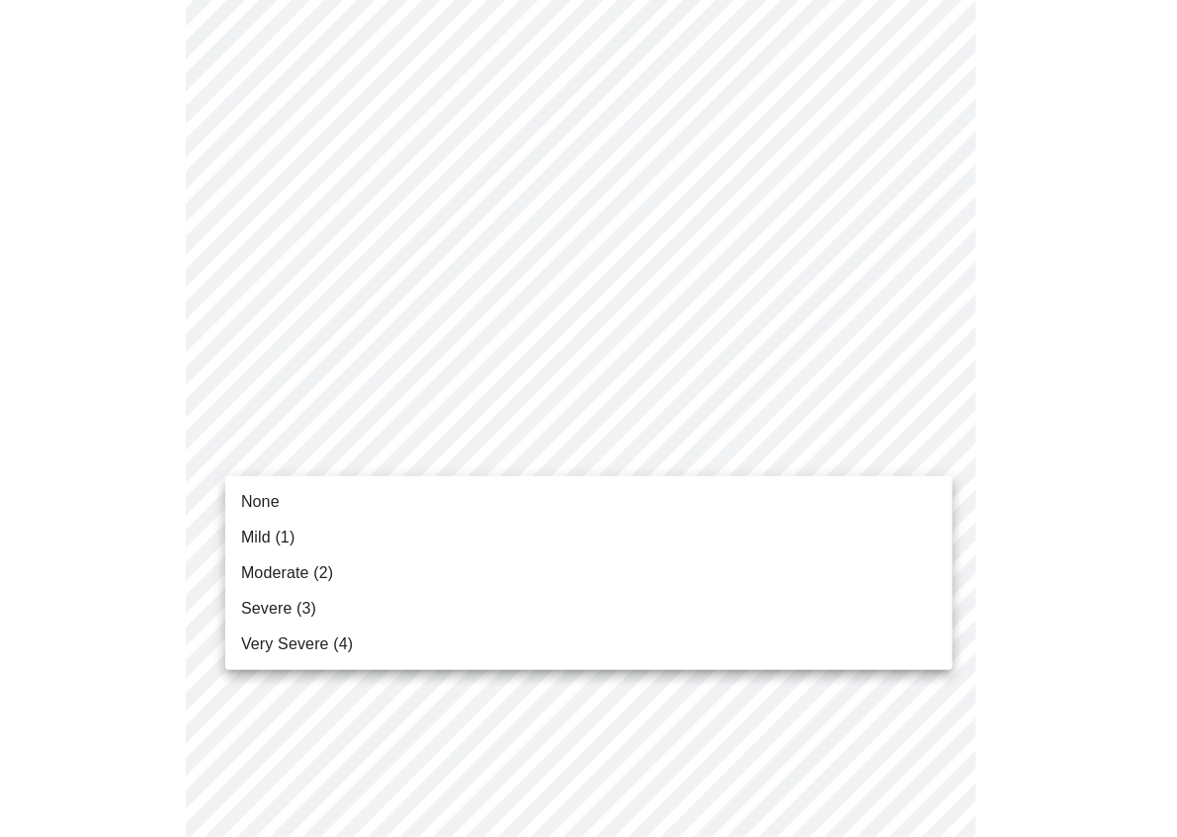
click at [298, 453] on body "MyMenopauseRx Appointments Messaging Labs Uploads Medications Community Refer a…" at bounding box center [589, 362] width 1162 height 2489
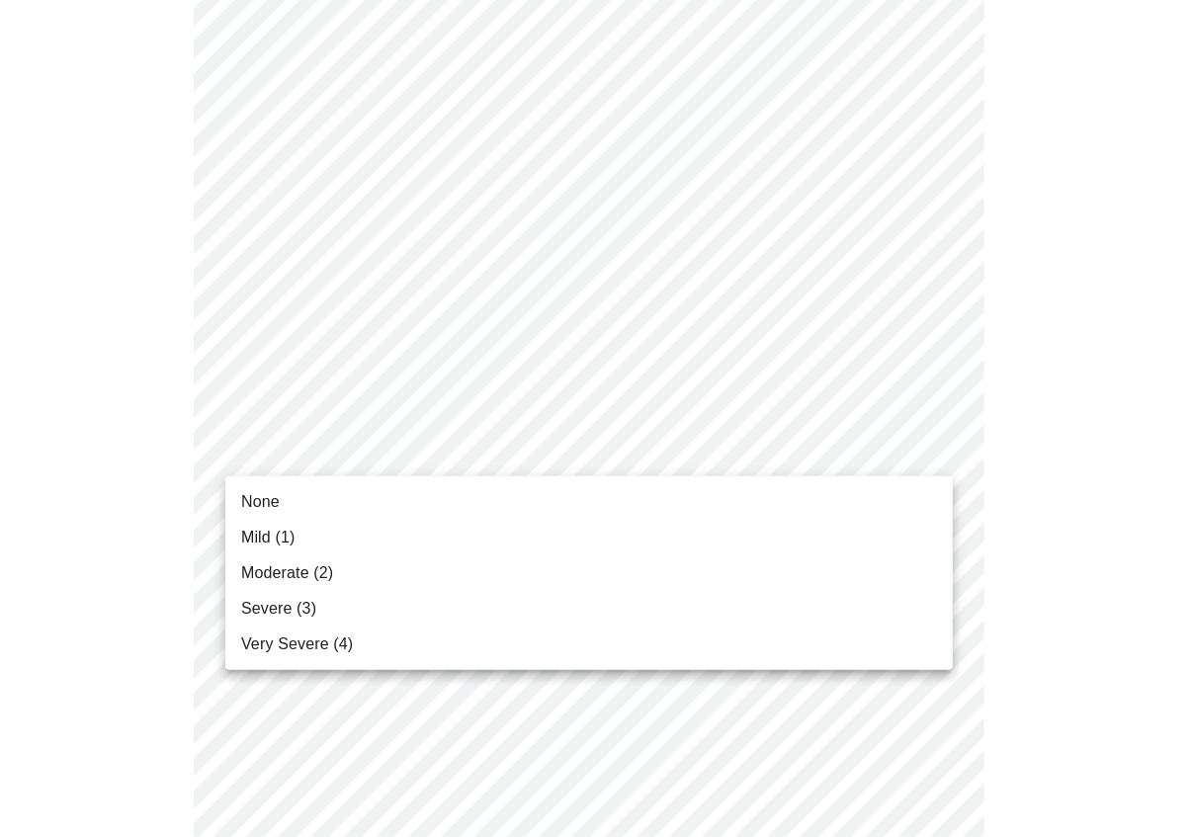
click at [283, 543] on span "Mild (1)" at bounding box center [268, 538] width 54 height 24
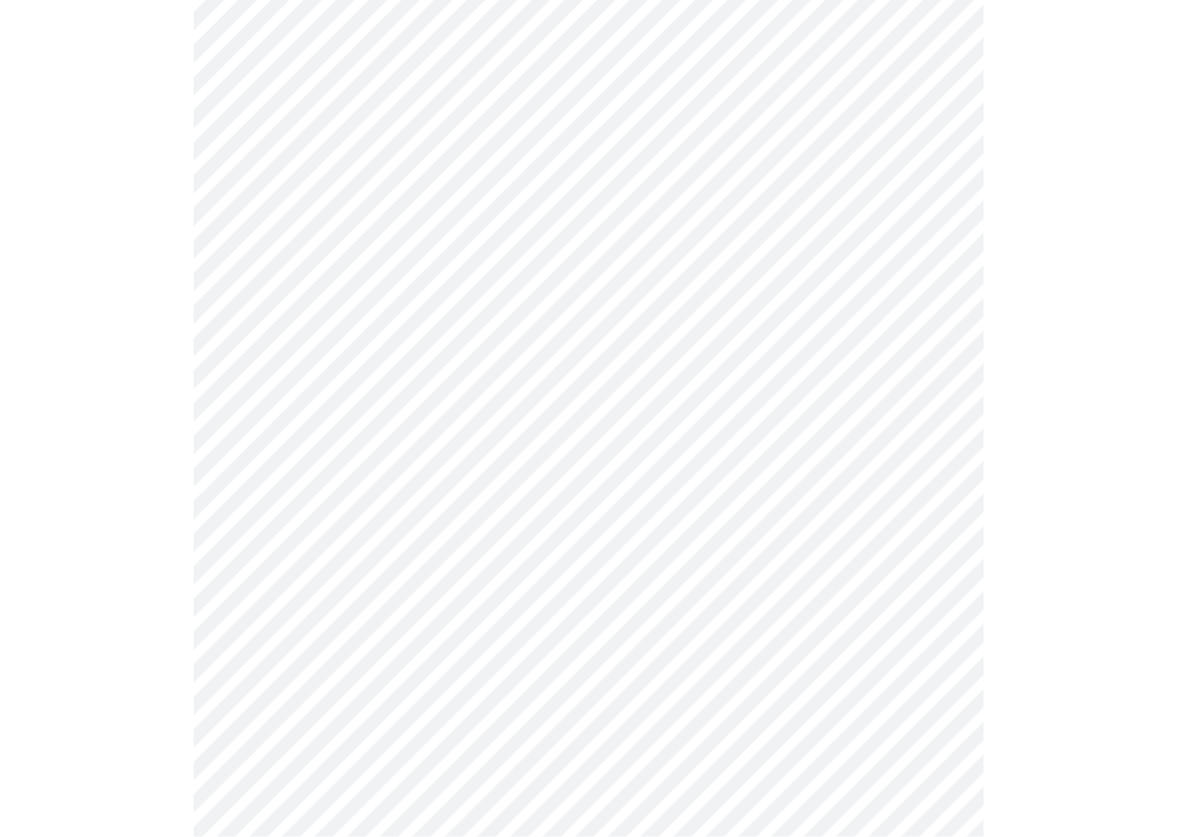
scroll to position [1087, 0]
click at [354, 410] on body "MyMenopauseRx Appointments Messaging Labs Uploads Medications Community Refer a…" at bounding box center [589, 151] width 1162 height 2462
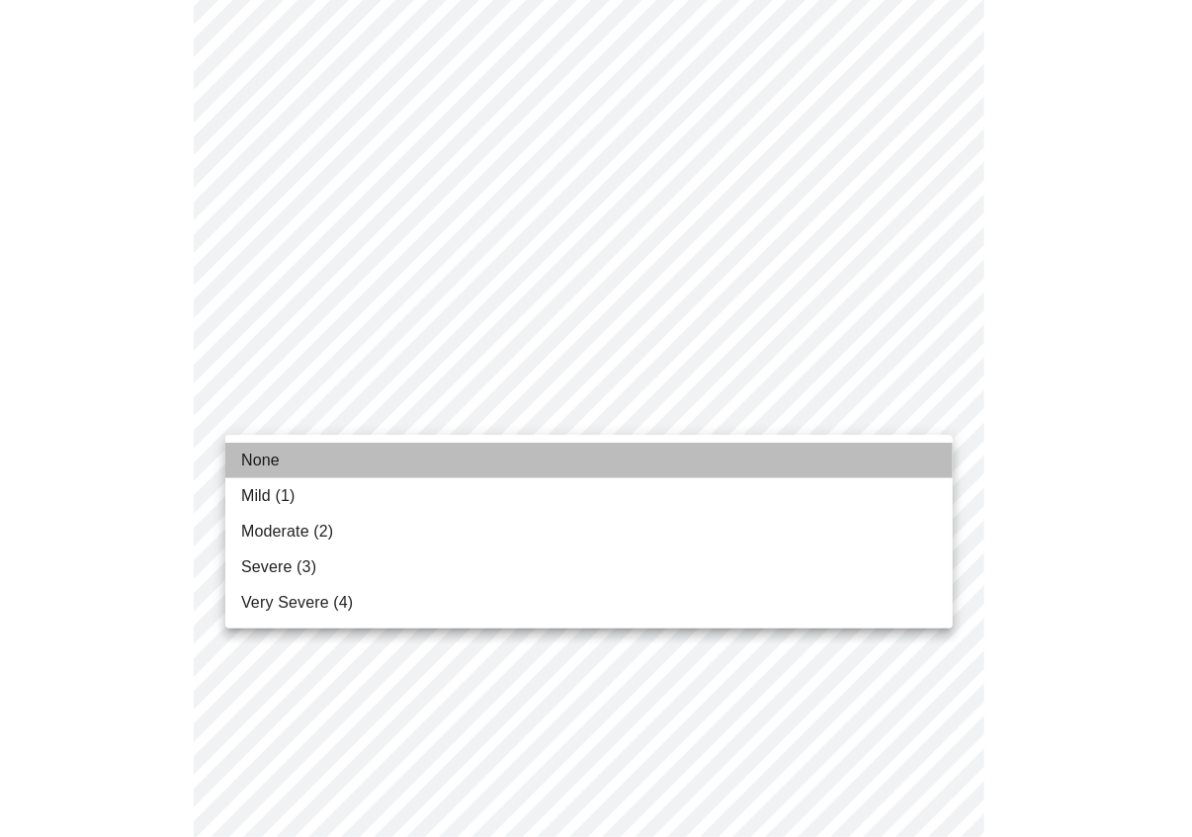
click at [344, 461] on li "None" at bounding box center [589, 461] width 728 height 36
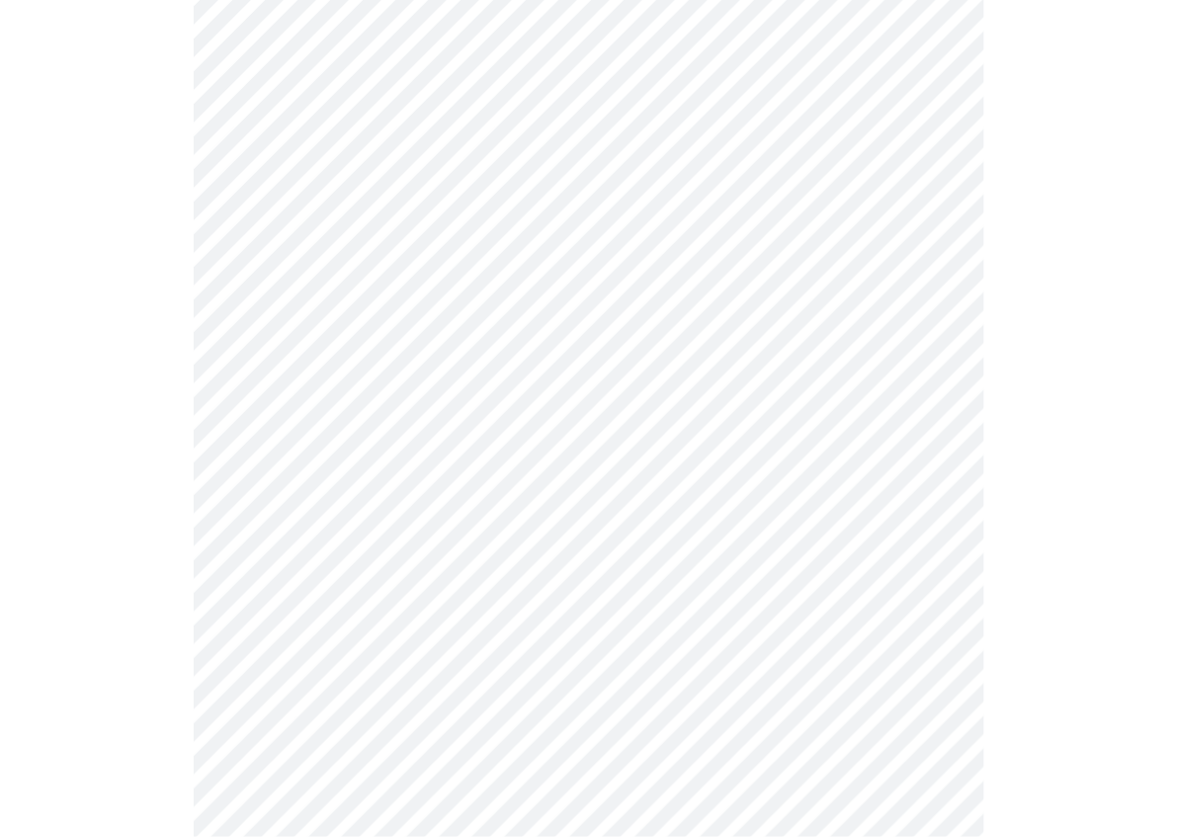
scroll to position [1186, 0]
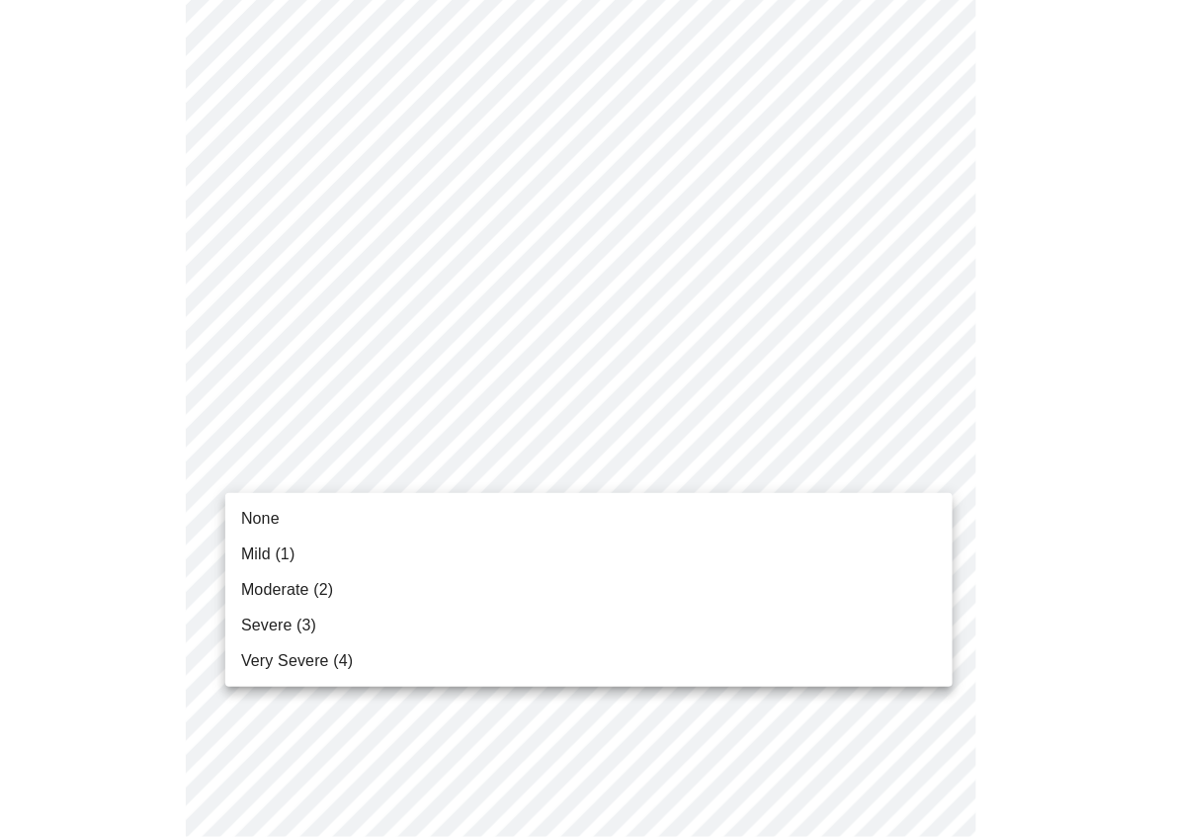
click at [263, 485] on body "MyMenopauseRx Appointments Messaging Labs Uploads Medications Community Refer a…" at bounding box center [589, 39] width 1162 height 2434
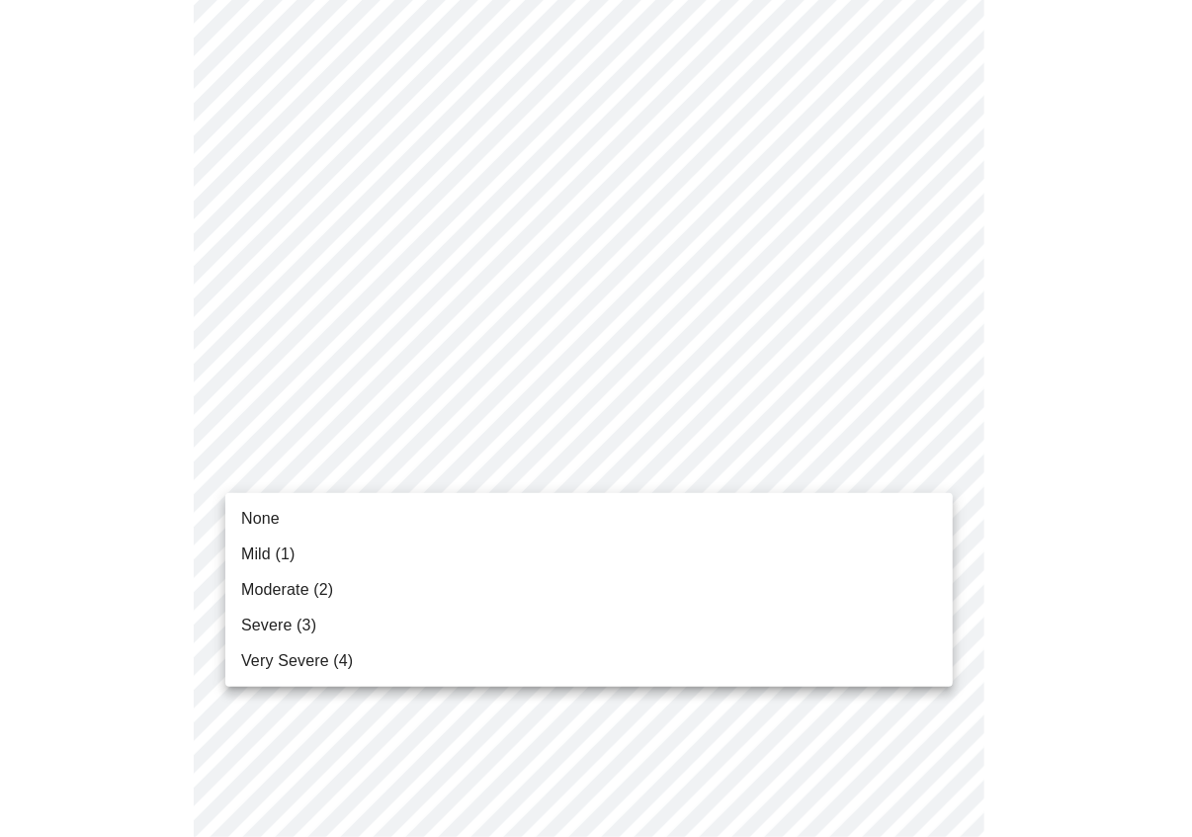
click at [260, 560] on span "Mild (1)" at bounding box center [268, 555] width 54 height 24
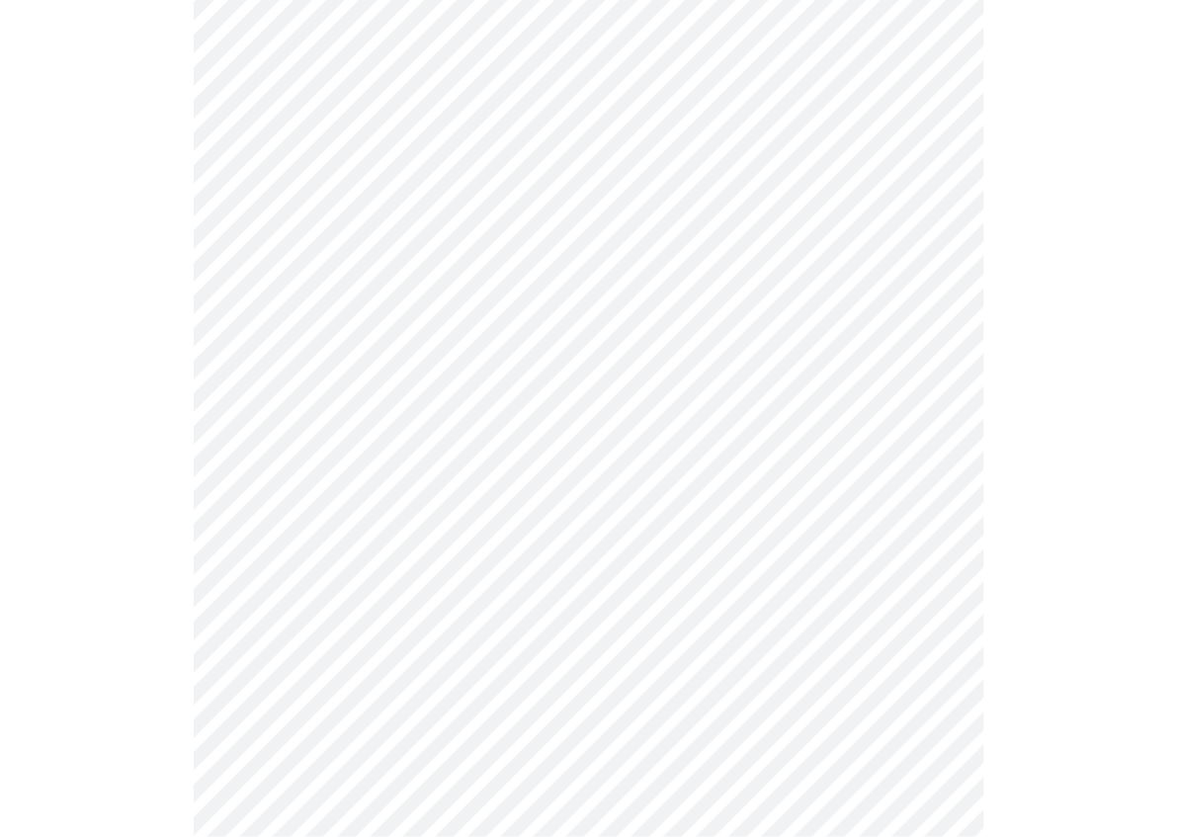
scroll to position [1384, 0]
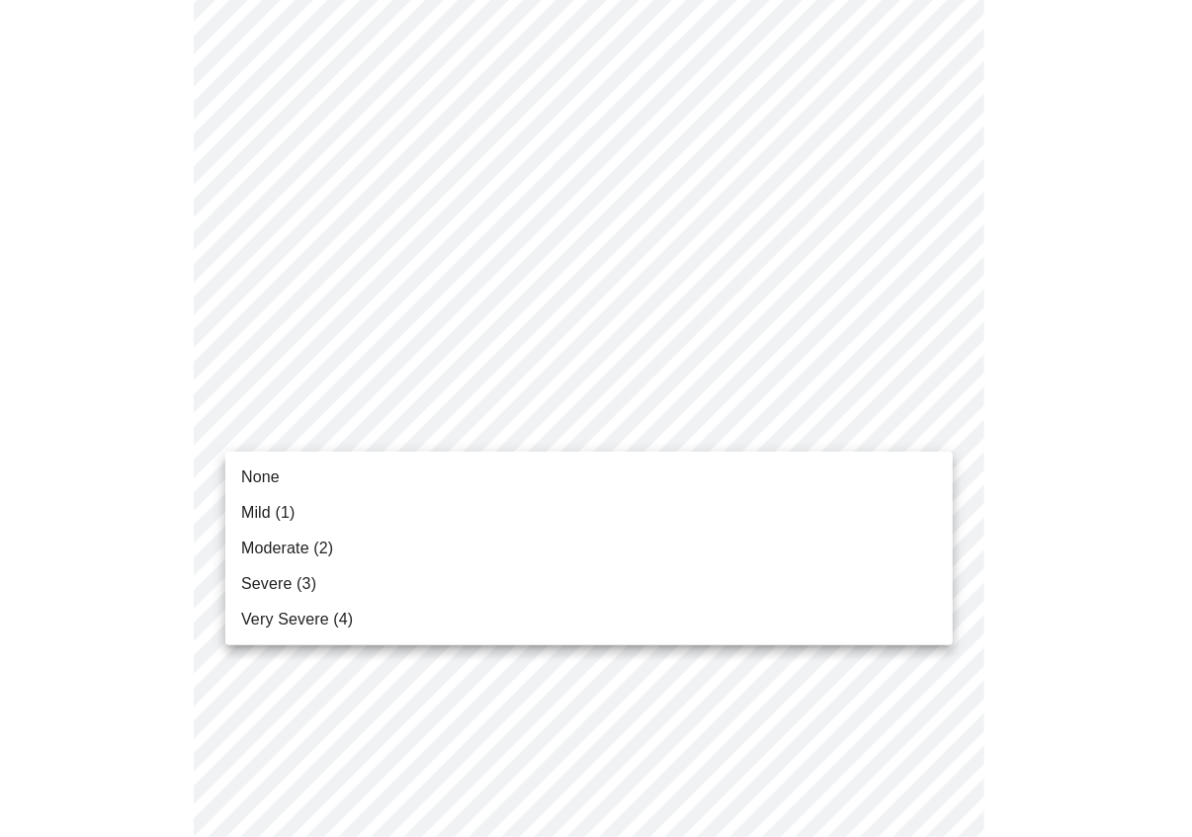
click at [302, 476] on li "None" at bounding box center [589, 478] width 728 height 36
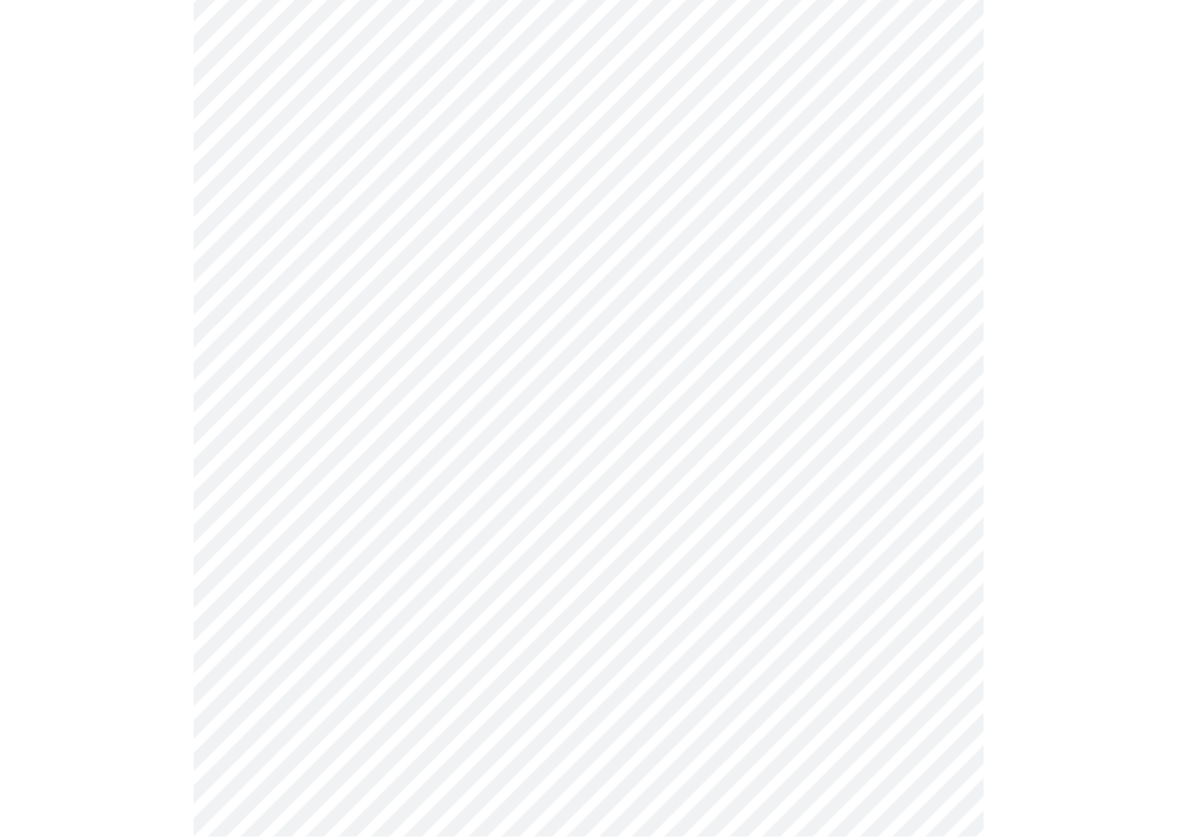
scroll to position [1483, 0]
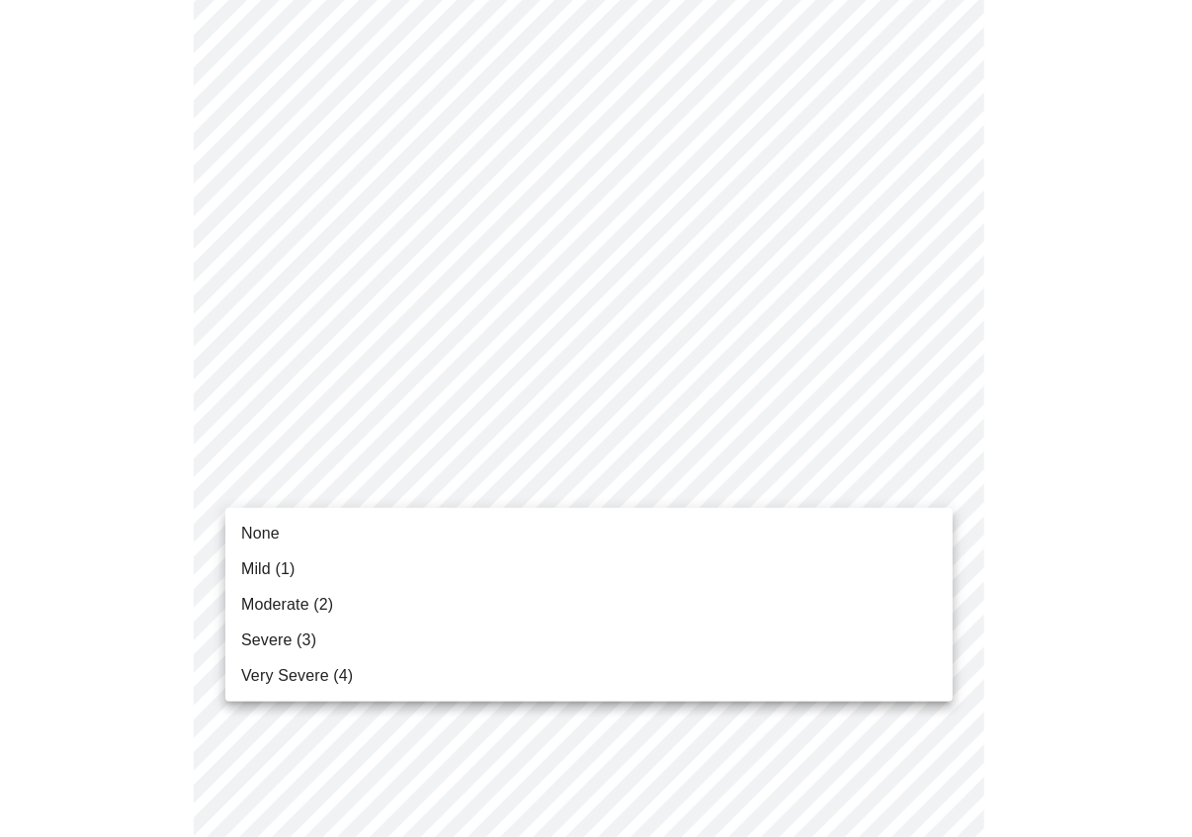
click at [291, 556] on li "Mild (1)" at bounding box center [589, 570] width 728 height 36
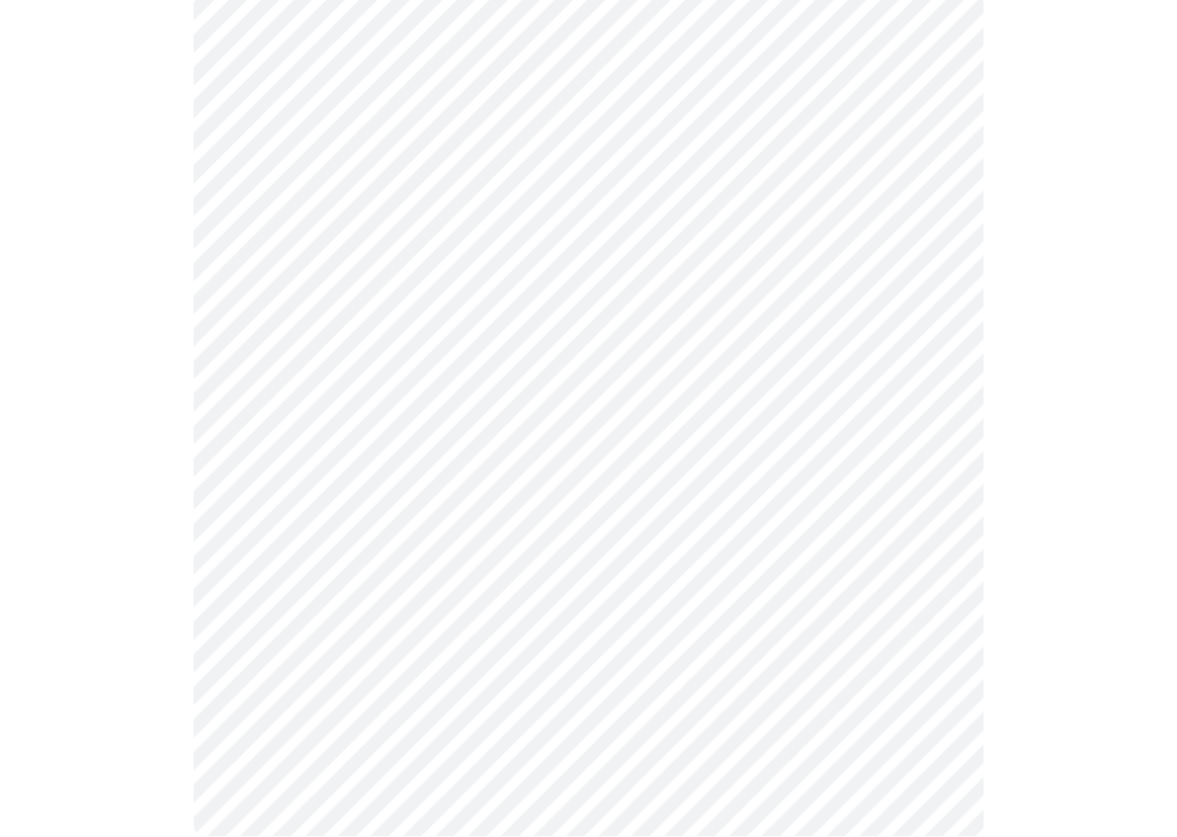
scroll to position [0, 0]
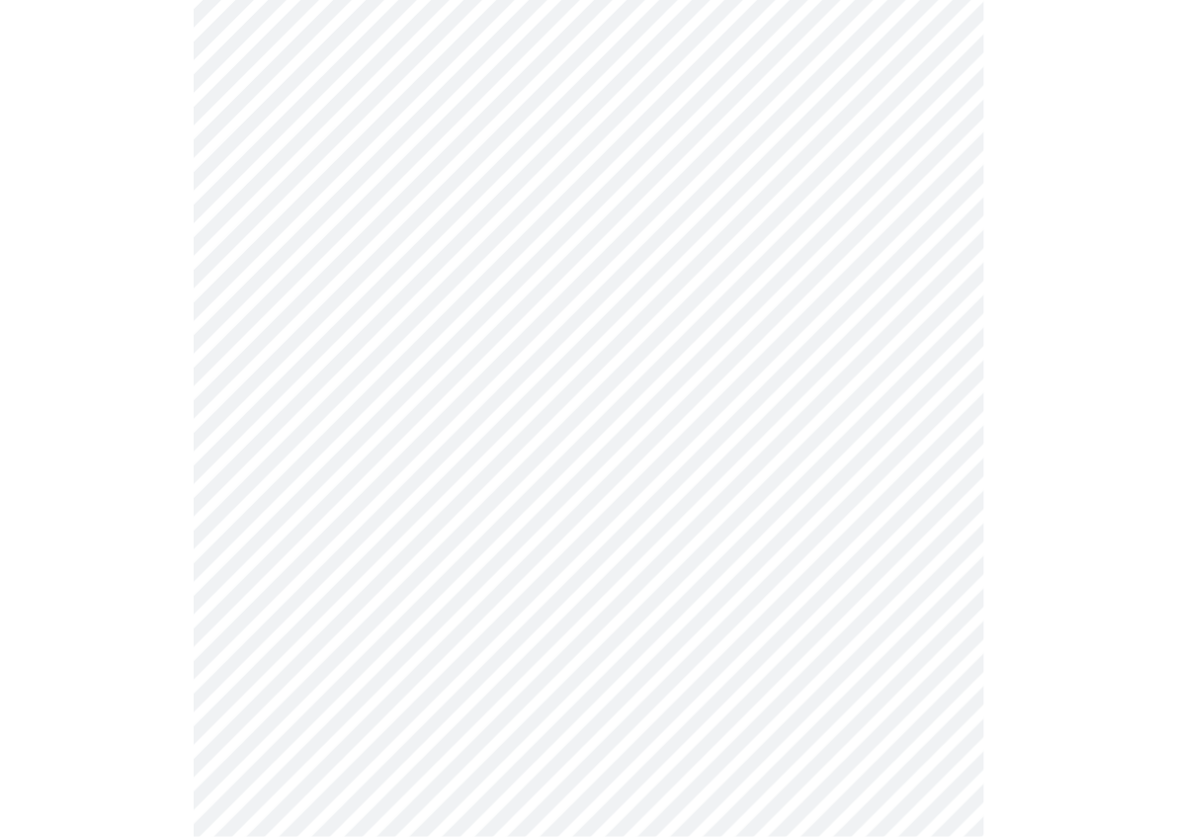
scroll to position [692, 0]
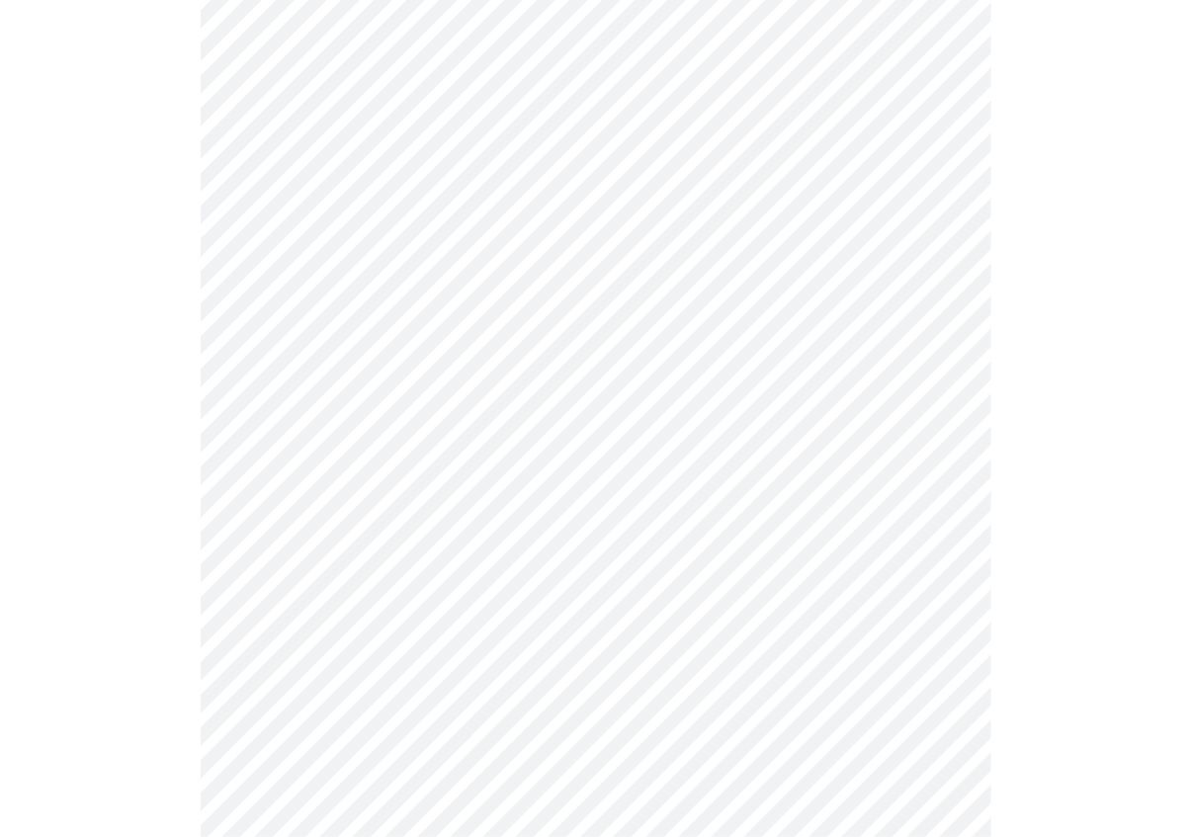
click at [338, 542] on body "MyMenopauseRx Appointments Messaging Labs Uploads Medications Community Refer a…" at bounding box center [596, 303] width 1176 height 1975
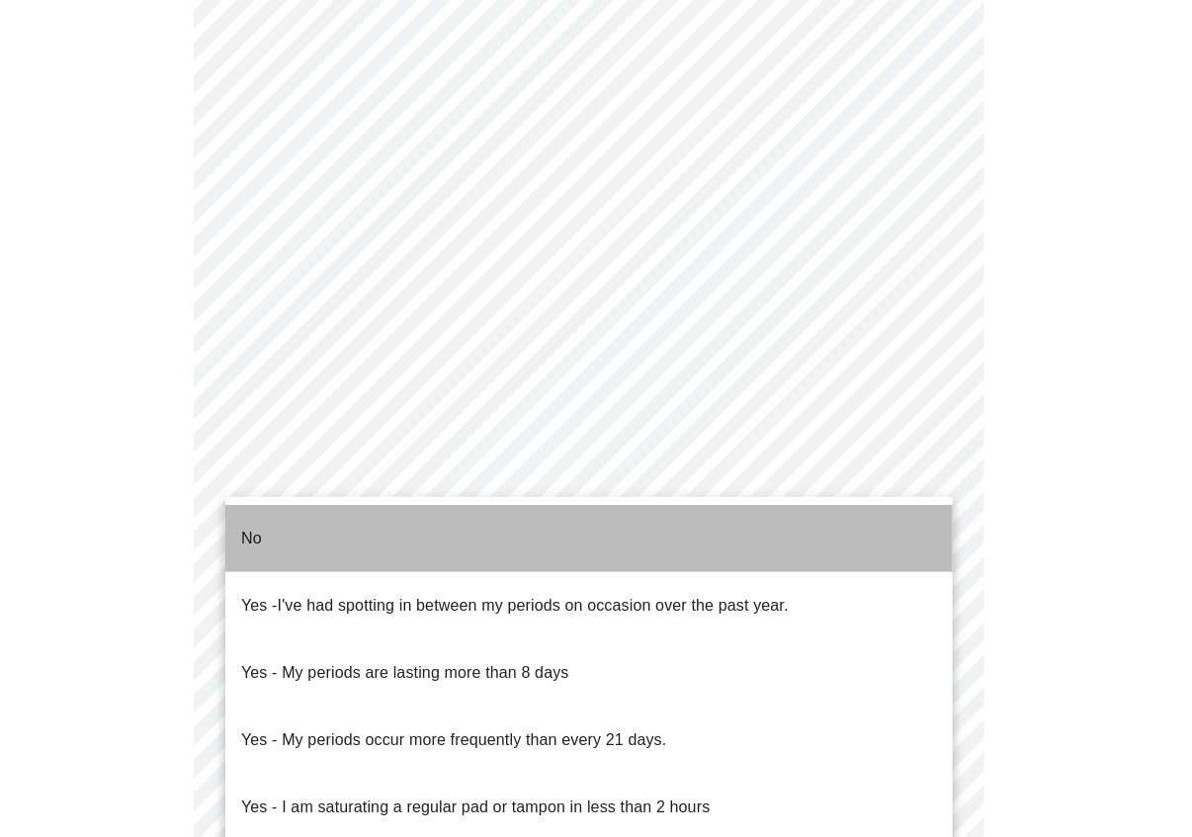
click at [405, 548] on li "No" at bounding box center [589, 538] width 728 height 67
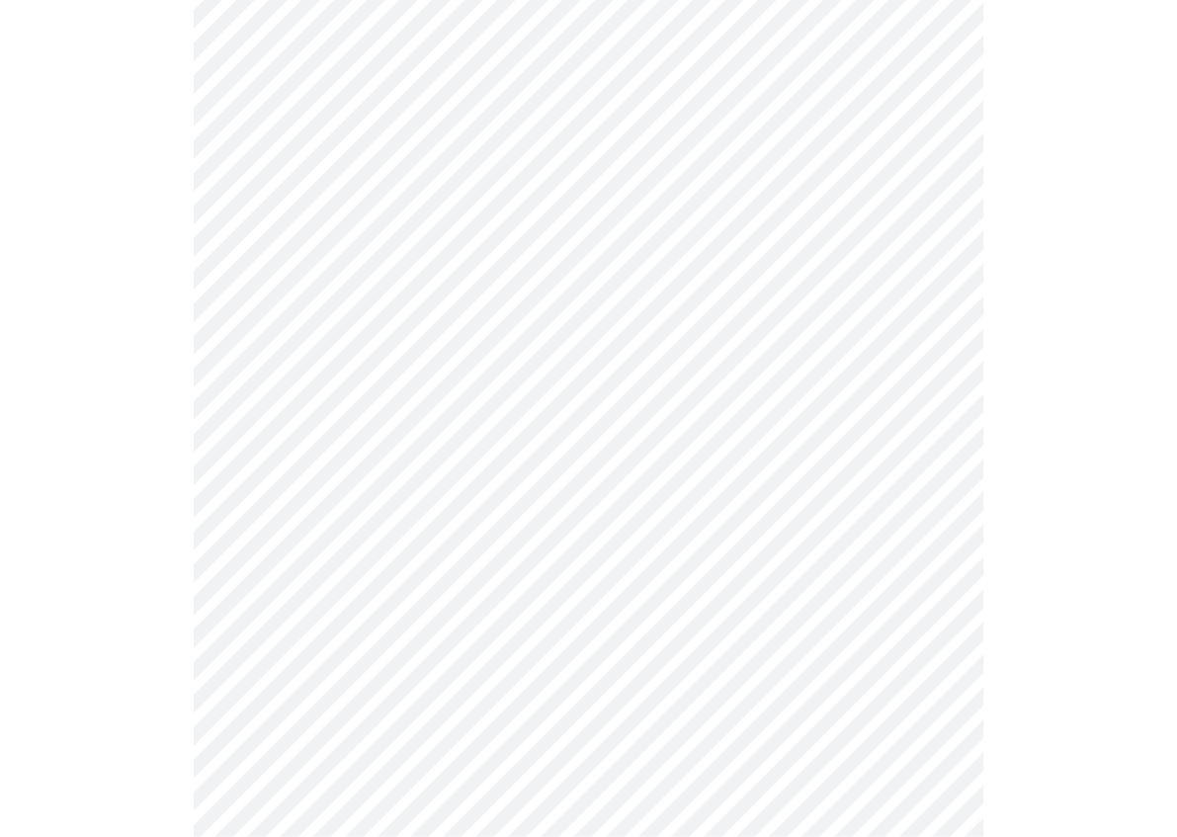
click at [150, 589] on div at bounding box center [589, 380] width 1162 height 1798
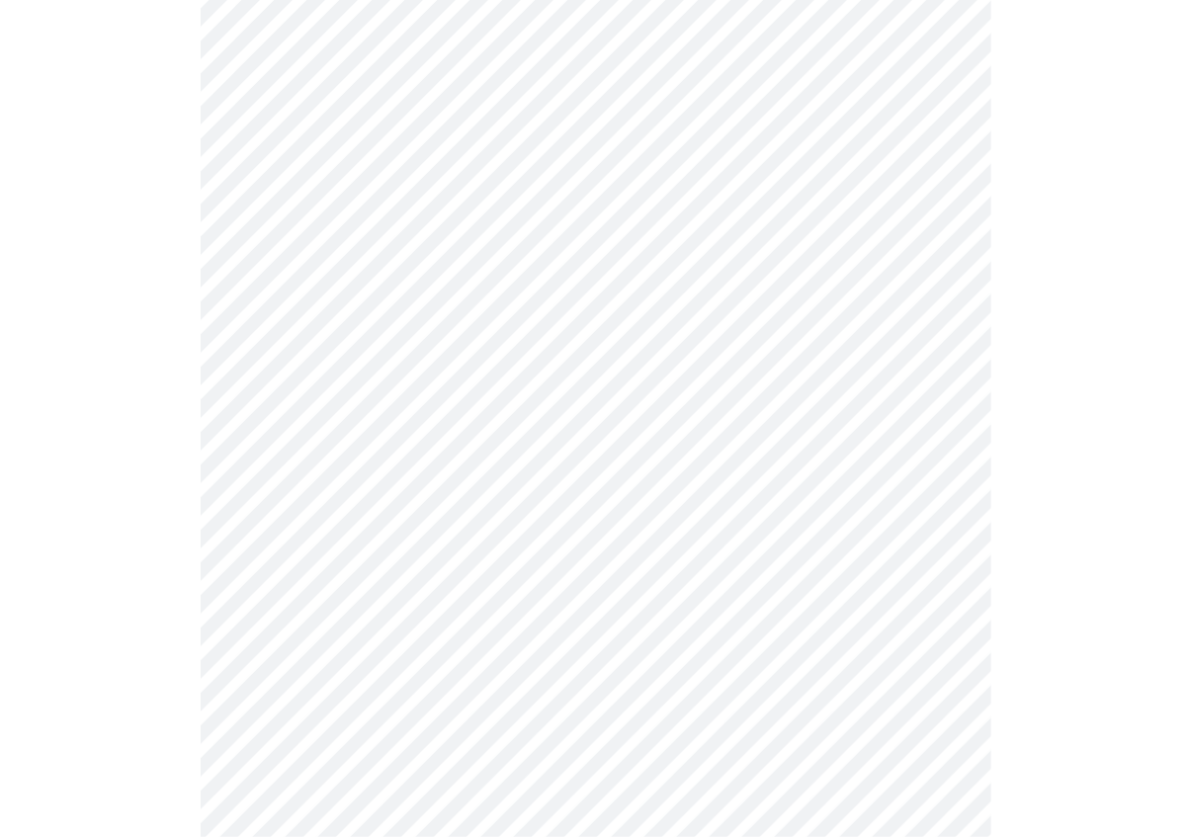
click at [360, 487] on body "MyMenopauseRx Appointments Messaging Labs Uploads Medications Community Refer a…" at bounding box center [596, 99] width 1176 height 1963
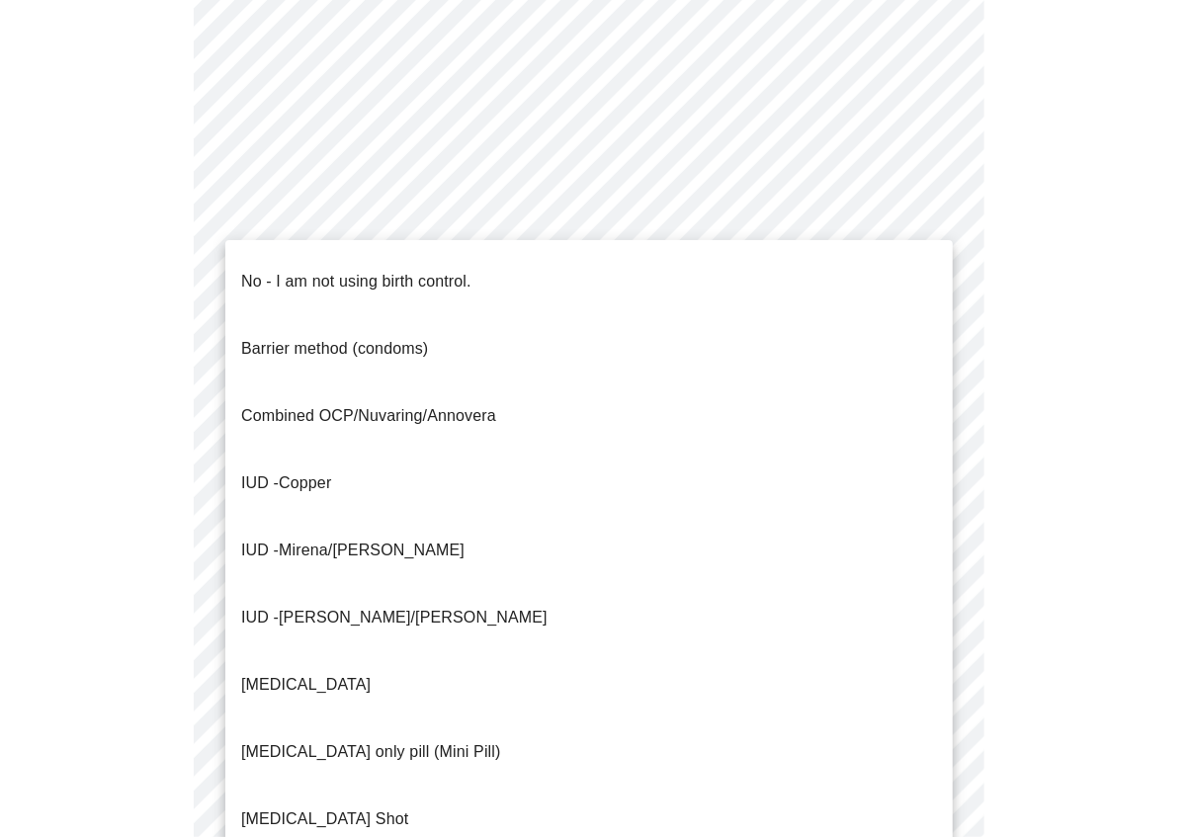
click at [351, 517] on li "IUD - Mirena/Liletta" at bounding box center [589, 550] width 728 height 67
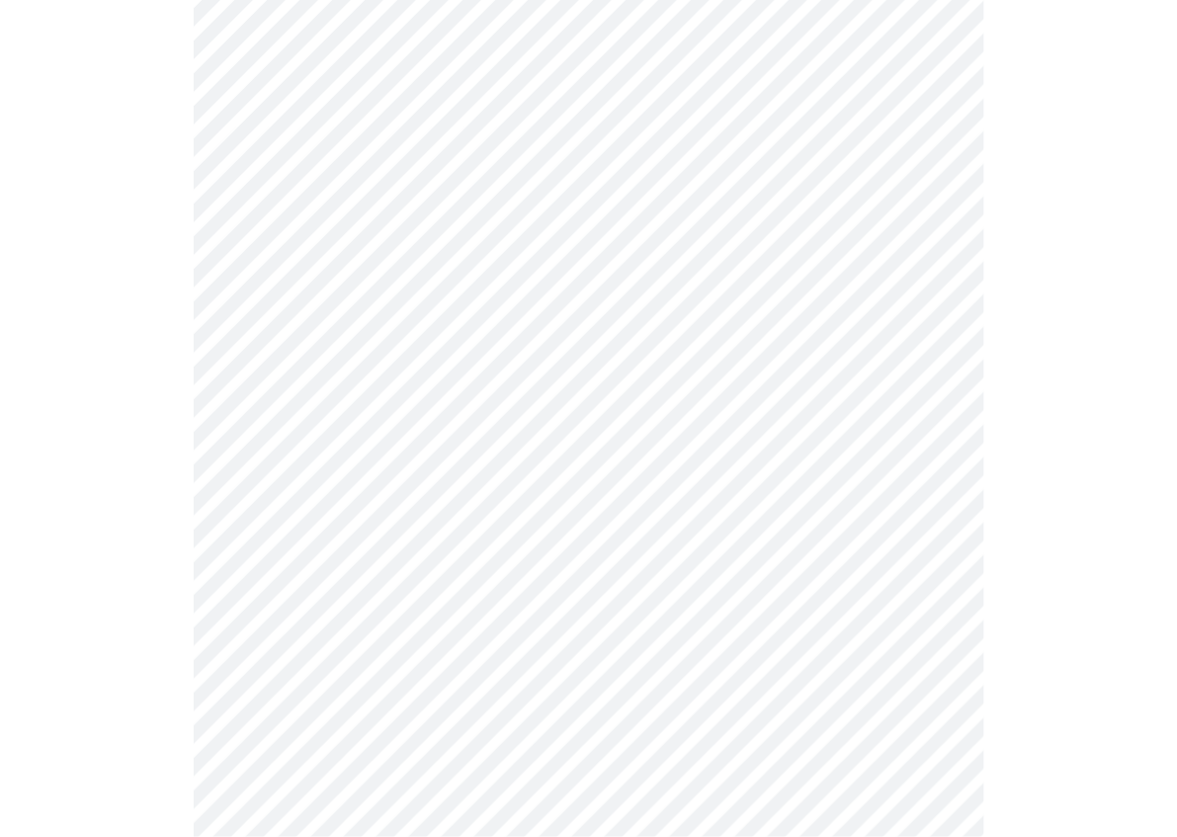
click at [160, 564] on div at bounding box center [589, 176] width 1162 height 1786
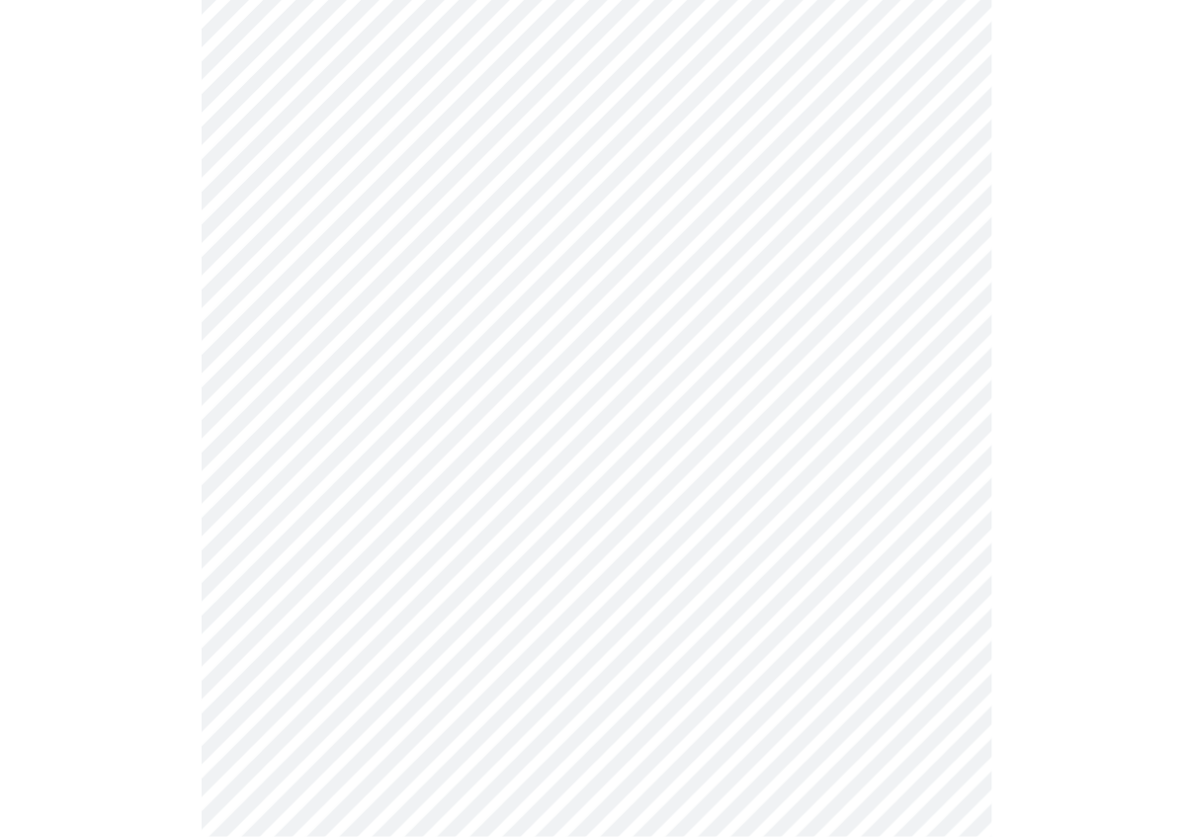
scroll to position [1114, 0]
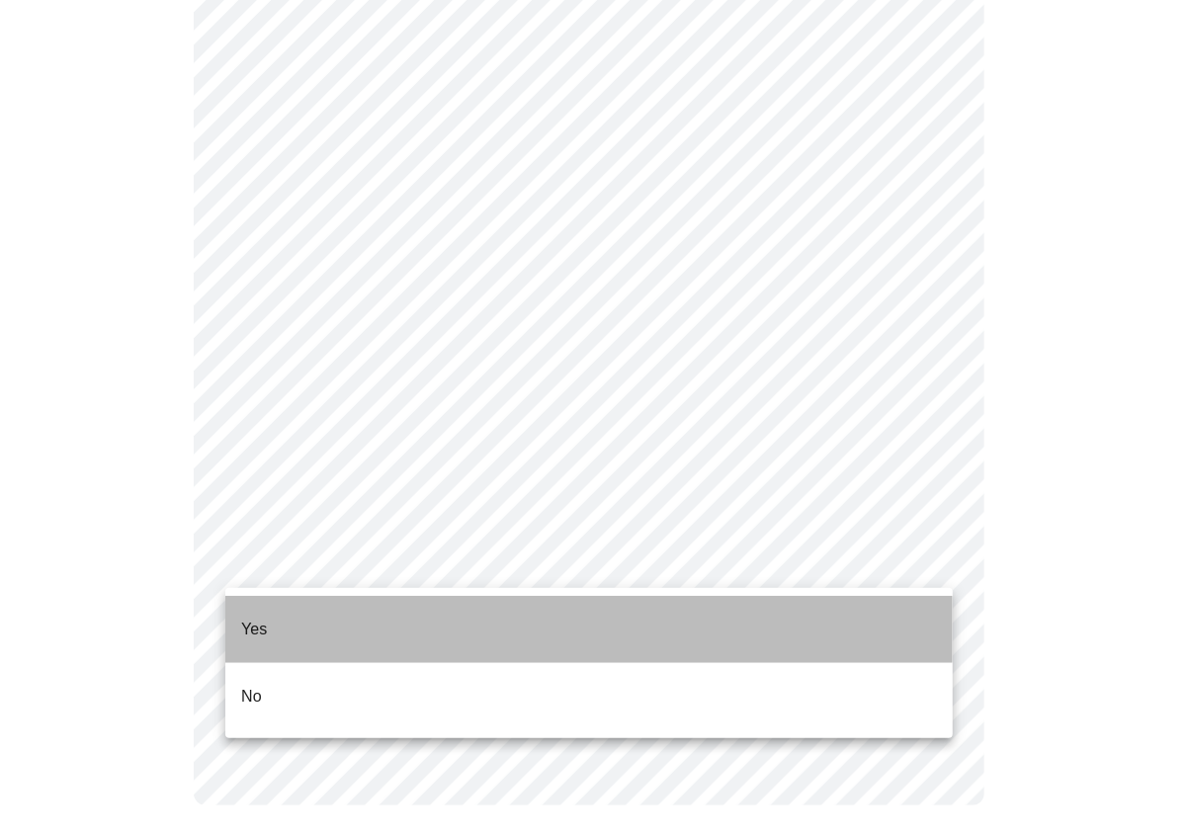
click at [277, 617] on li "Yes" at bounding box center [589, 629] width 728 height 67
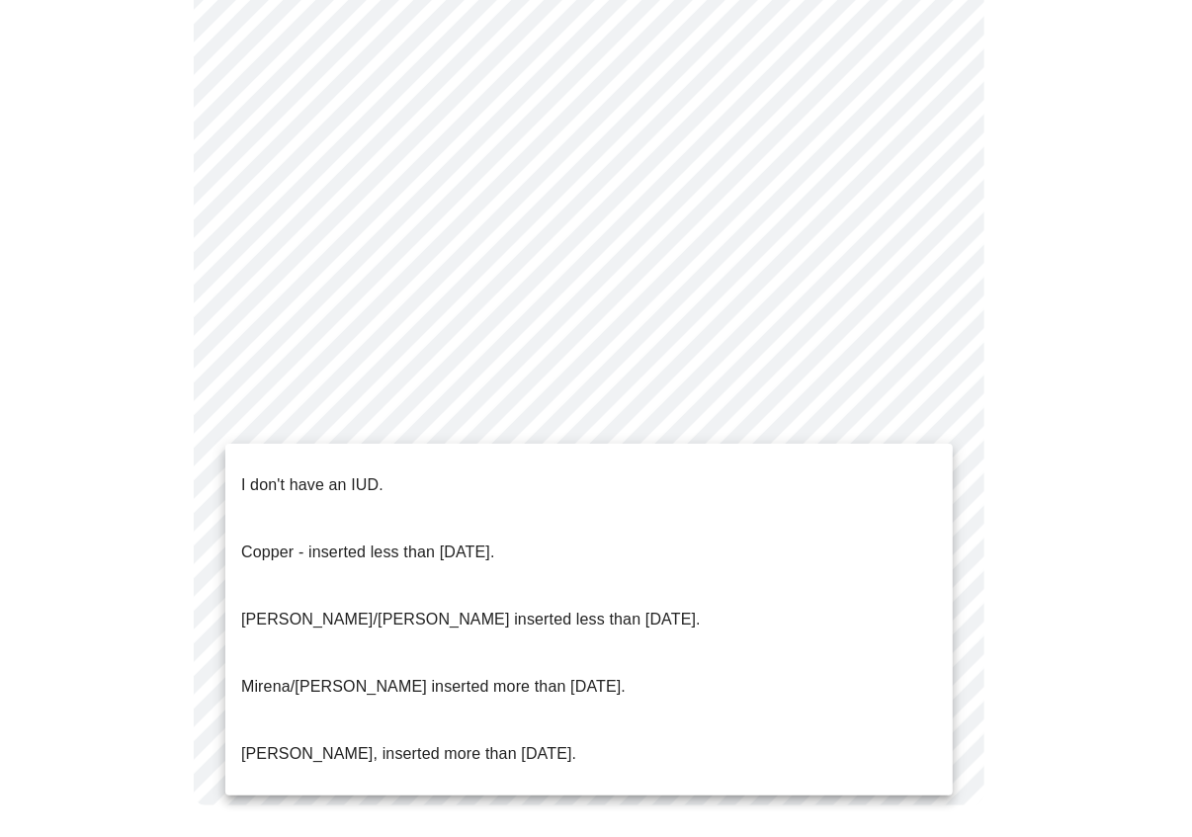
click at [372, 608] on p "Mirena/Liletta inserted less than 5 years ago." at bounding box center [471, 620] width 460 height 24
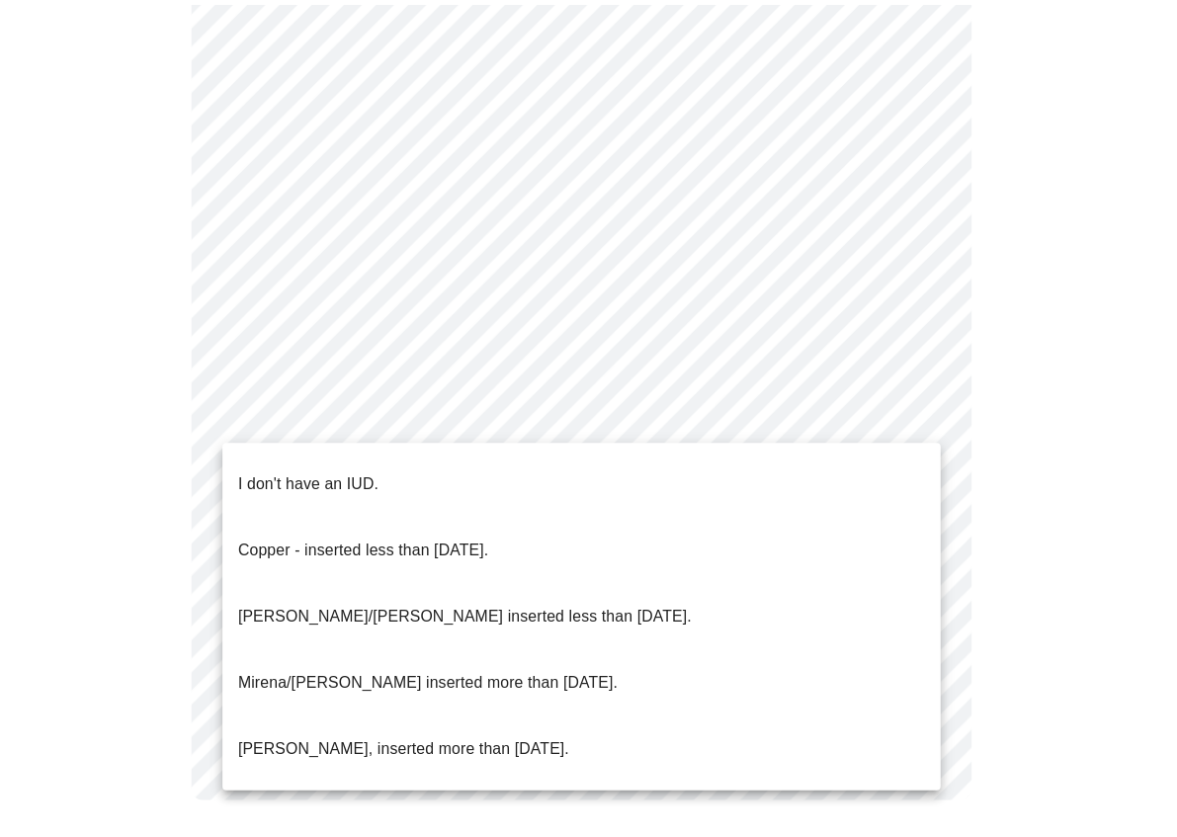
scroll to position [1090, 0]
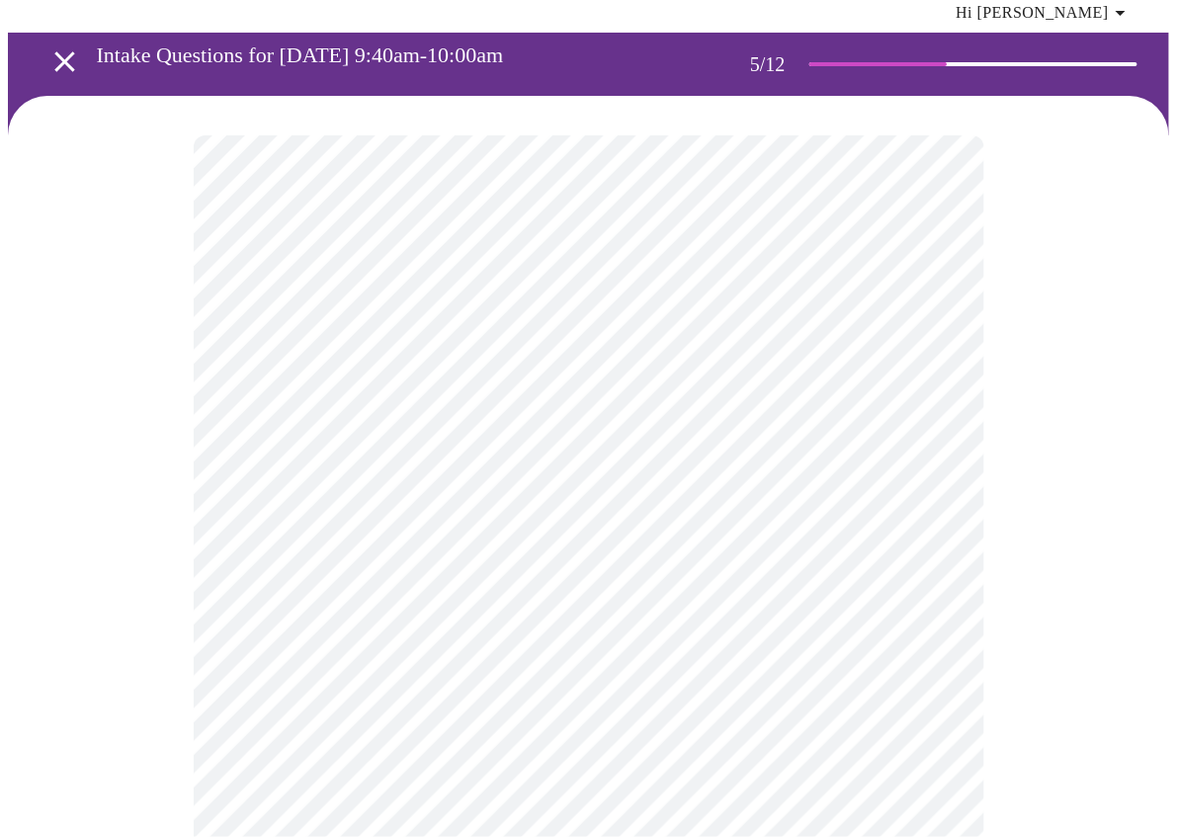
scroll to position [99, 0]
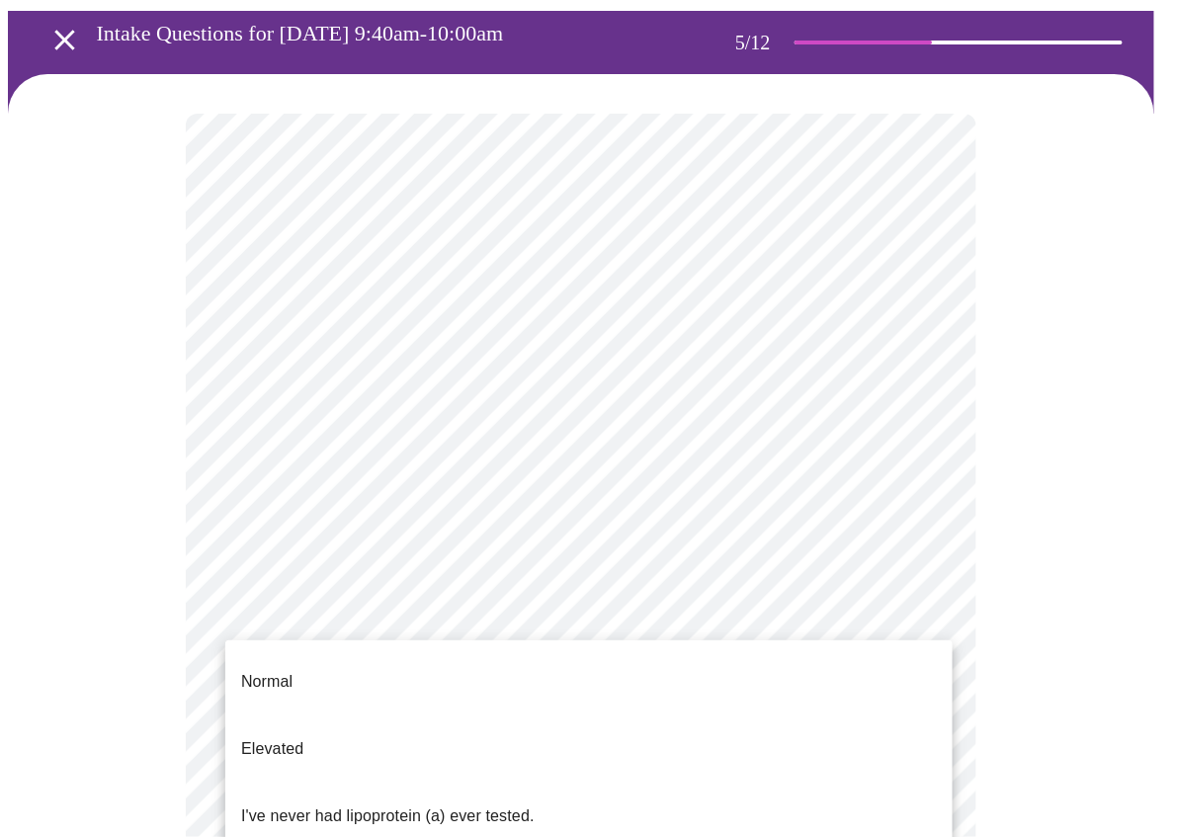
click at [606, 610] on body "MyMenopauseRx Appointments Messaging Labs Uploads Medications Community Refer a…" at bounding box center [589, 653] width 1162 height 1488
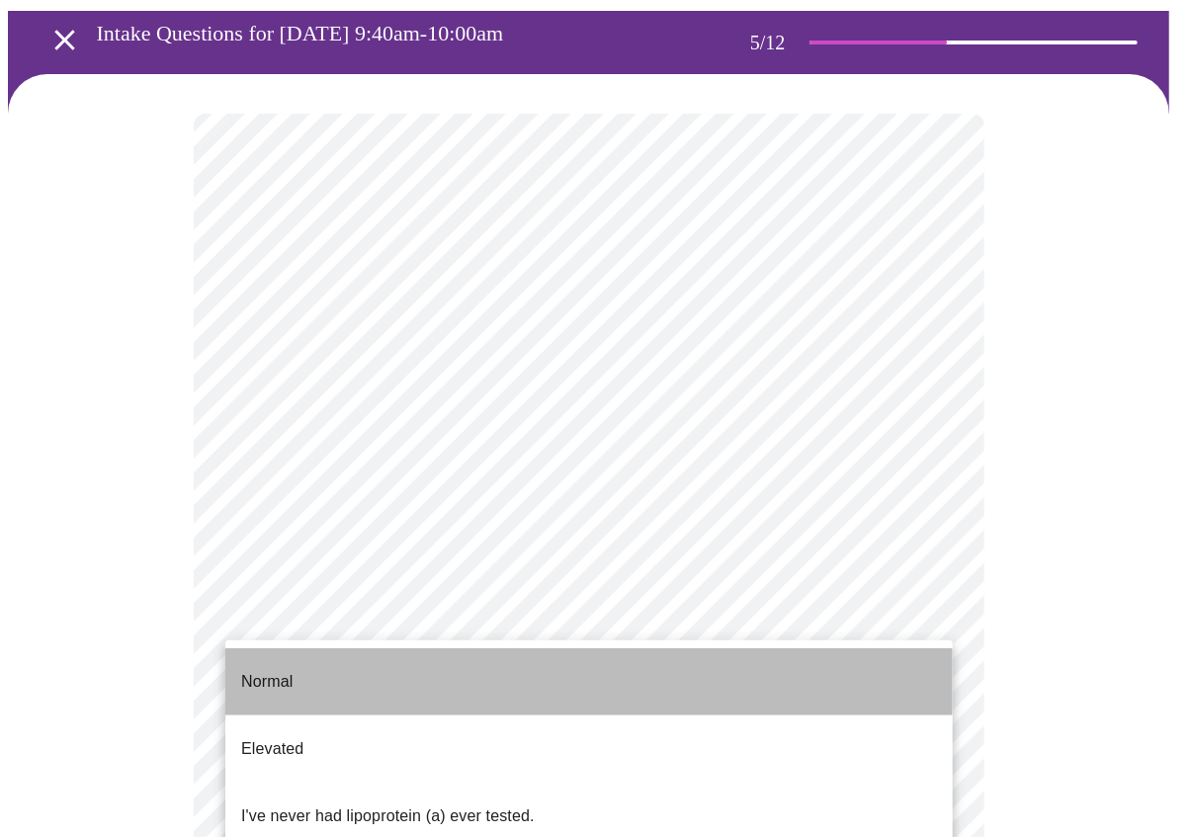
click at [573, 667] on li "Normal" at bounding box center [589, 682] width 728 height 67
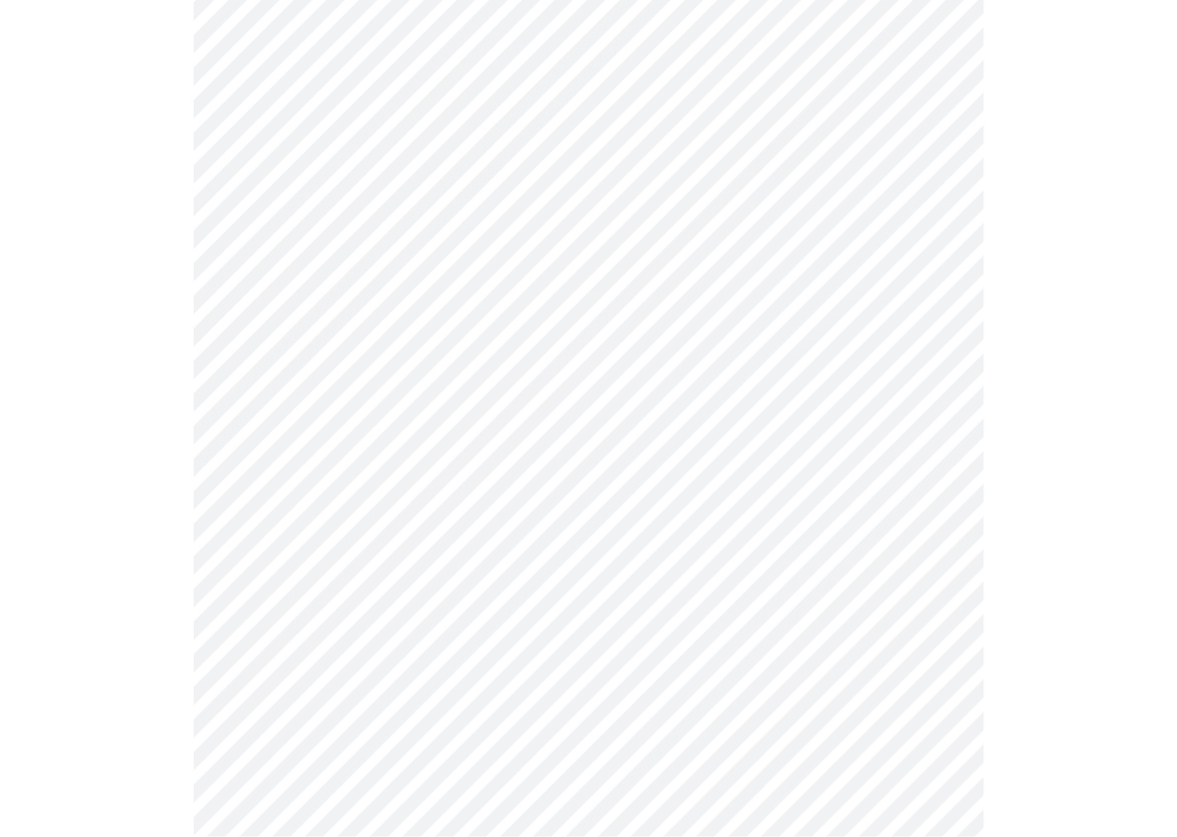
scroll to position [5042, 0]
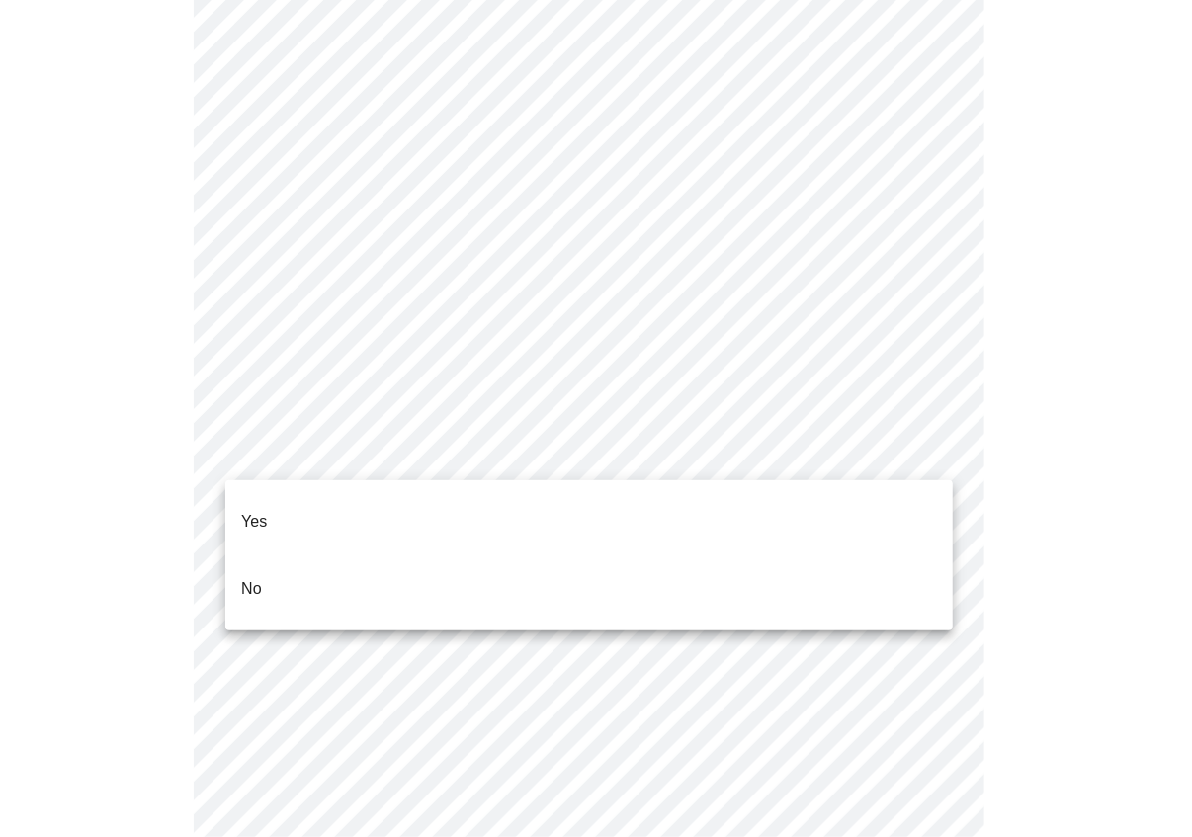
click at [589, 556] on li "No" at bounding box center [589, 589] width 728 height 67
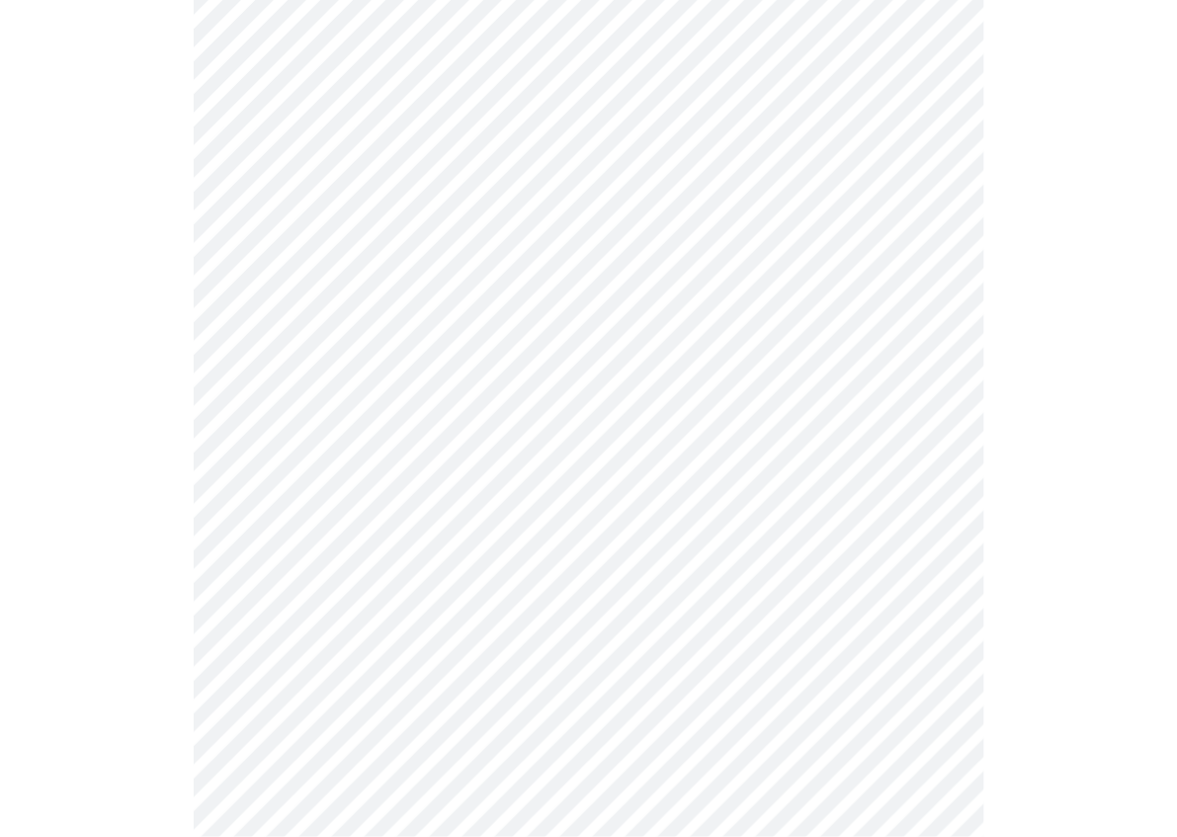
scroll to position [1285, 0]
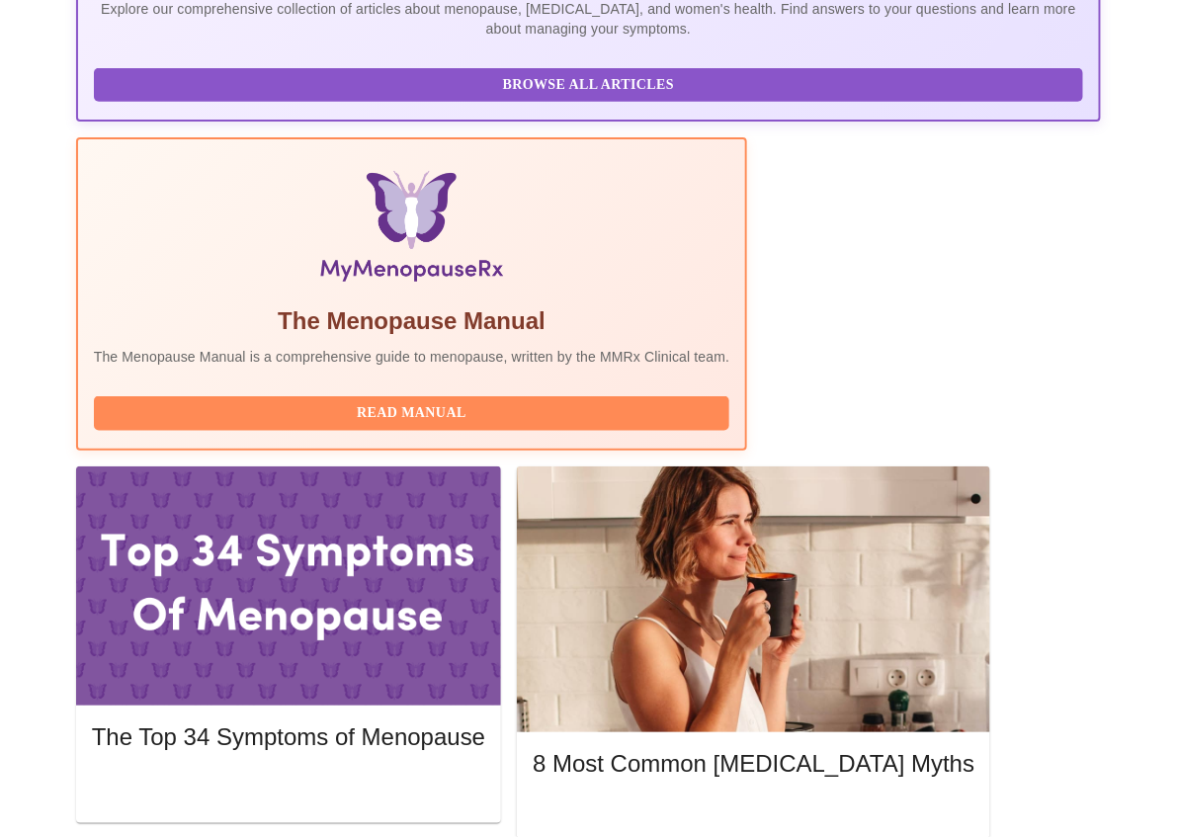
scroll to position [494, 0]
